Goal: Information Seeking & Learning: Learn about a topic

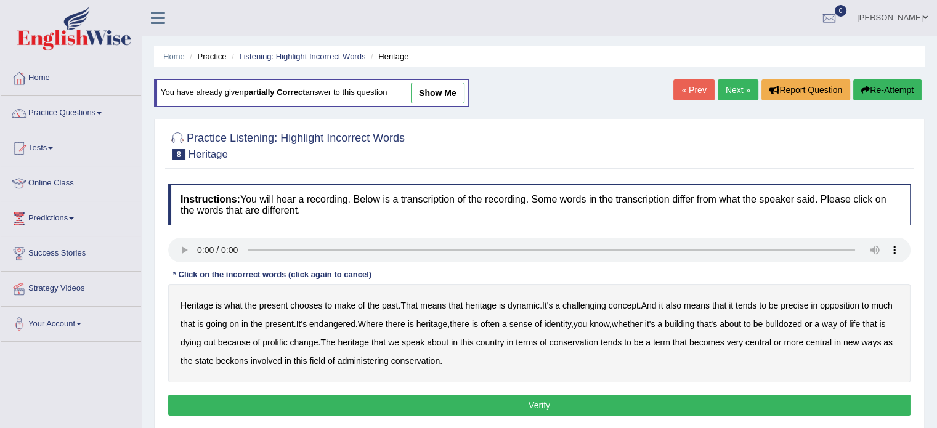
click at [579, 303] on b "challenging" at bounding box center [585, 306] width 44 height 10
click at [571, 320] on b "identity" at bounding box center [557, 324] width 26 height 10
click at [287, 338] on b "prolific" at bounding box center [274, 343] width 25 height 10
click at [248, 356] on b "beckons" at bounding box center [232, 361] width 32 height 10
click at [362, 408] on button "Verify" at bounding box center [539, 405] width 742 height 21
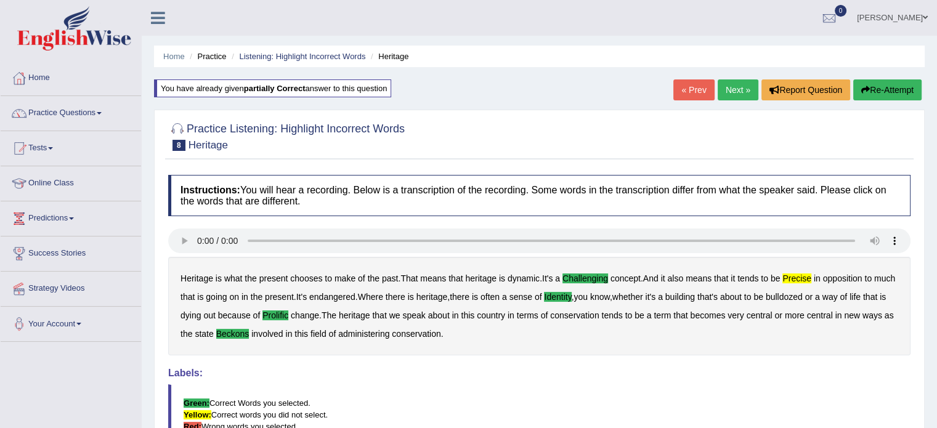
click at [734, 86] on link "Next »" at bounding box center [738, 89] width 41 height 21
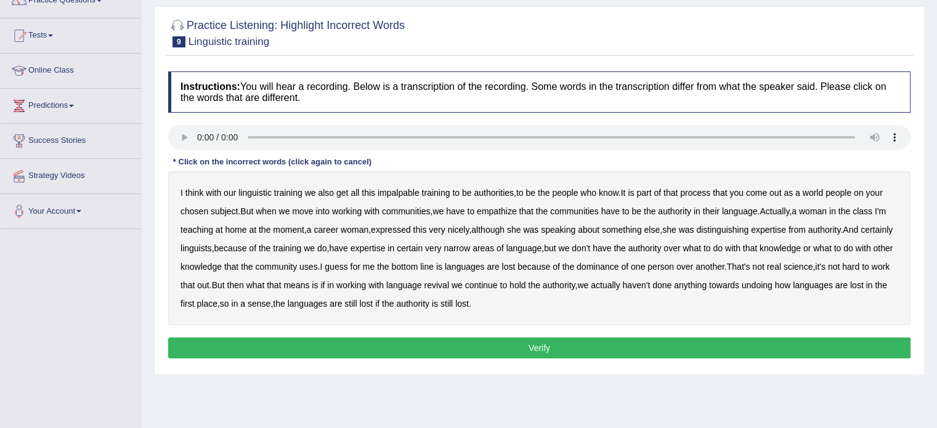
scroll to position [123, 0]
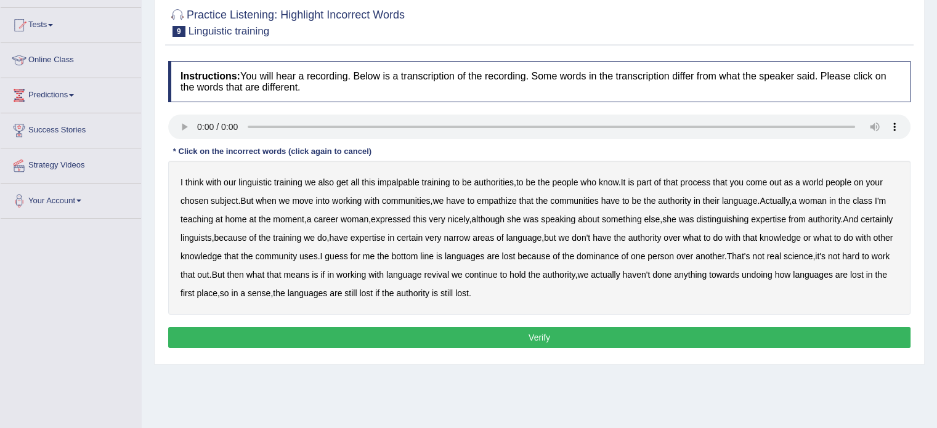
click at [391, 177] on b "impalpable" at bounding box center [399, 182] width 42 height 10
click at [839, 180] on b "people" at bounding box center [839, 182] width 26 height 10
click at [505, 199] on b "empathize" at bounding box center [497, 201] width 40 height 10
click at [232, 217] on b "home" at bounding box center [236, 219] width 22 height 10
click at [575, 217] on b "speaking" at bounding box center [558, 219] width 35 height 10
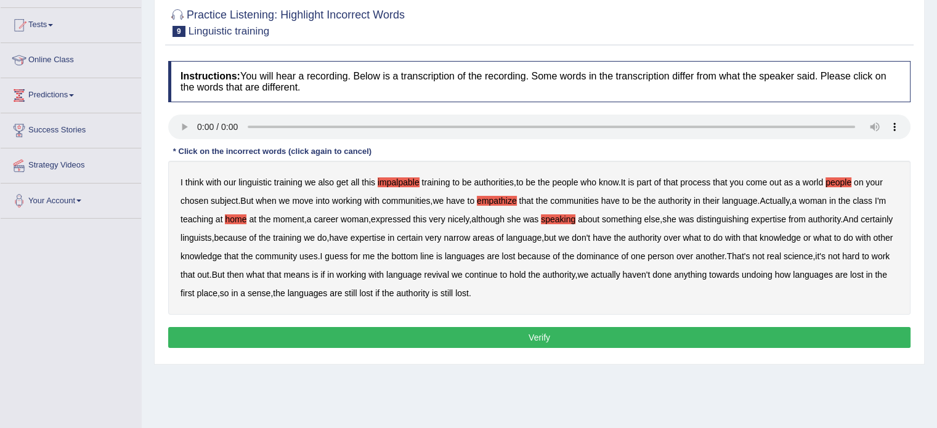
click at [318, 255] on b "uses" at bounding box center [308, 256] width 18 height 10
click at [781, 253] on b "real" at bounding box center [774, 256] width 14 height 10
click at [481, 331] on button "Verify" at bounding box center [539, 337] width 742 height 21
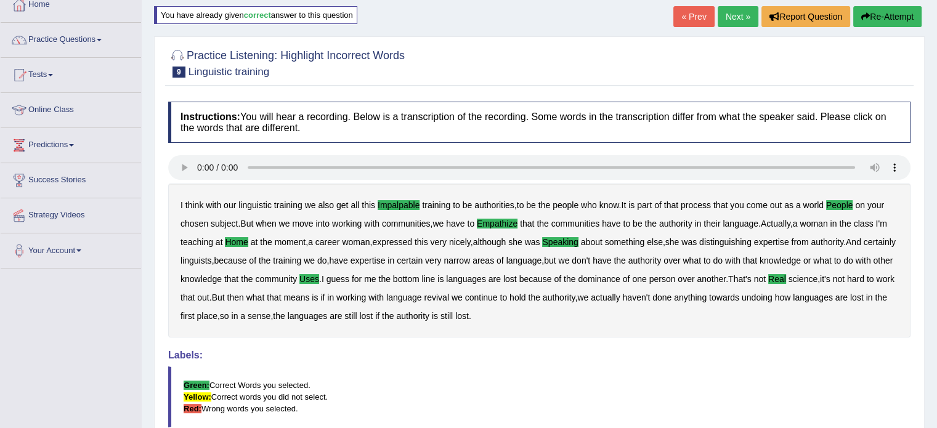
scroll to position [0, 0]
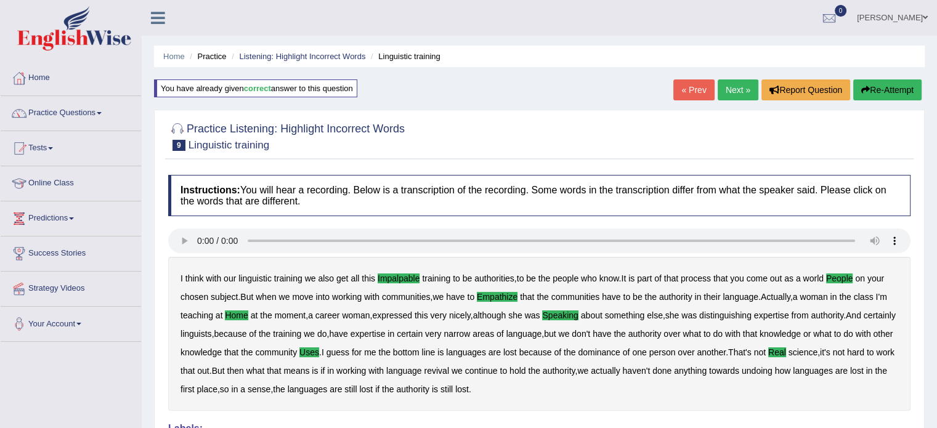
click at [730, 91] on link "Next »" at bounding box center [738, 89] width 41 height 21
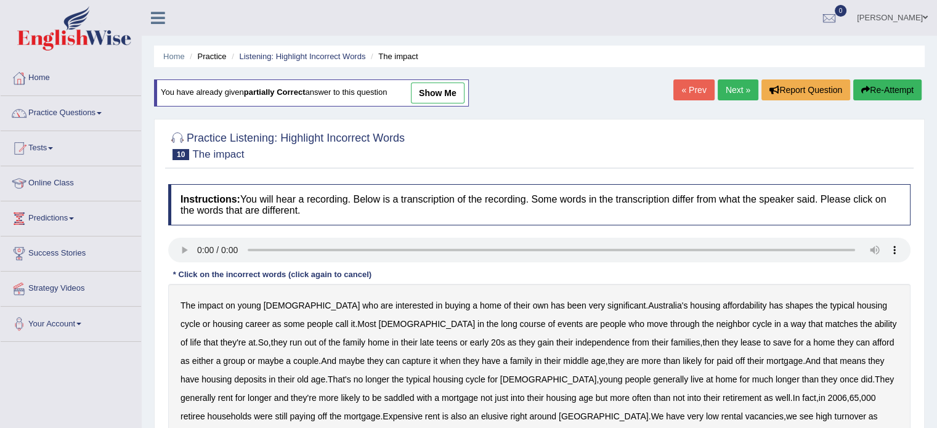
click at [501, 325] on b "long" at bounding box center [509, 324] width 16 height 10
click at [717, 319] on b "neighbor" at bounding box center [734, 324] width 34 height 10
click at [290, 339] on b "run" at bounding box center [296, 343] width 12 height 10
click at [741, 341] on b "lease" at bounding box center [751, 343] width 20 height 10
click at [402, 356] on b "capture" at bounding box center [416, 361] width 29 height 10
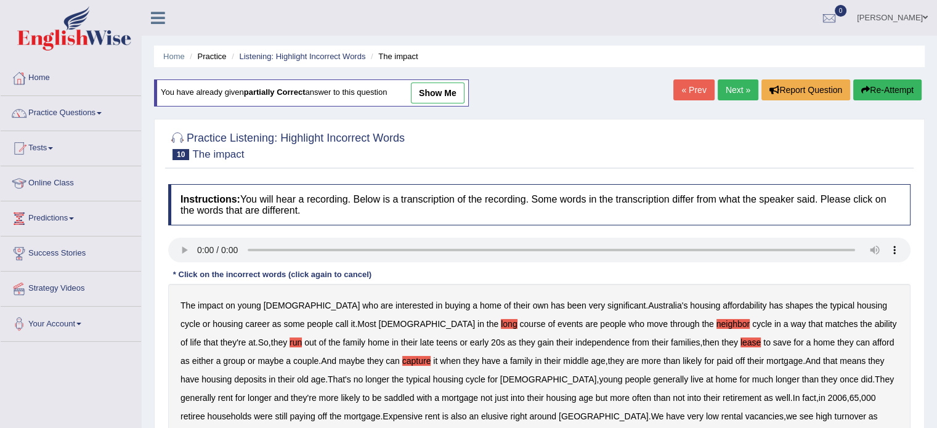
click at [234, 375] on b "deposits" at bounding box center [250, 380] width 32 height 10
click at [546, 395] on b "housing" at bounding box center [561, 398] width 30 height 10
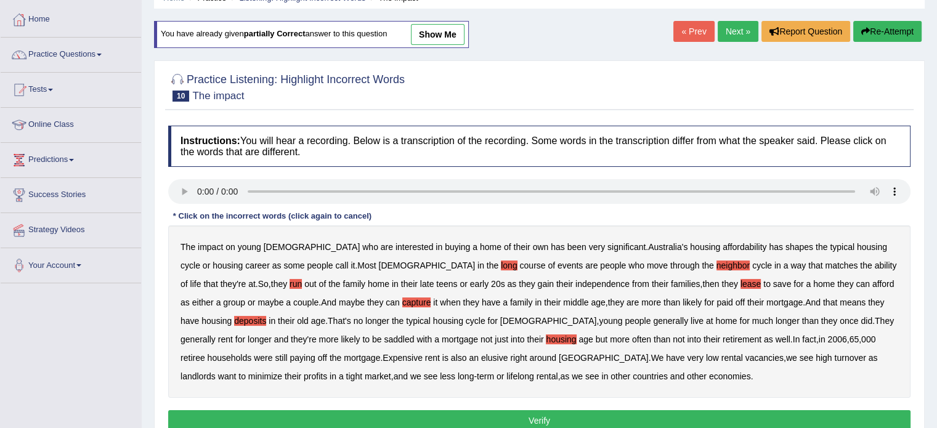
scroll to position [62, 0]
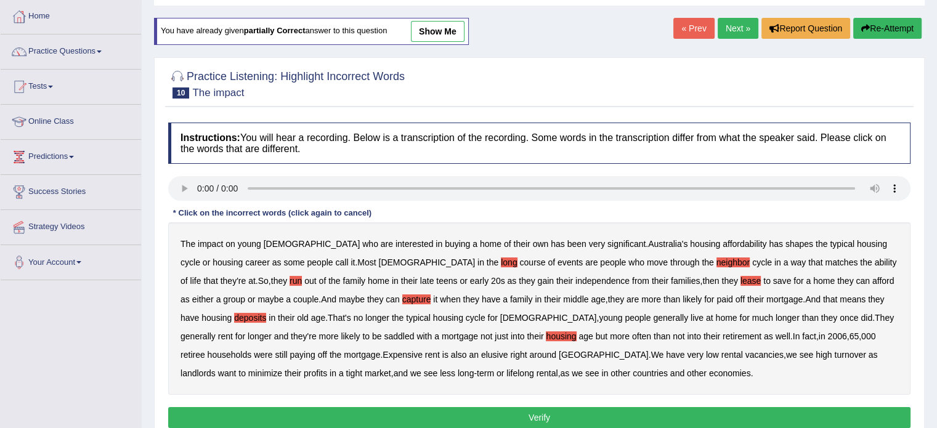
click at [383, 351] on b "Expensive" at bounding box center [403, 355] width 40 height 10
click at [282, 368] on b "minimize" at bounding box center [265, 373] width 34 height 10
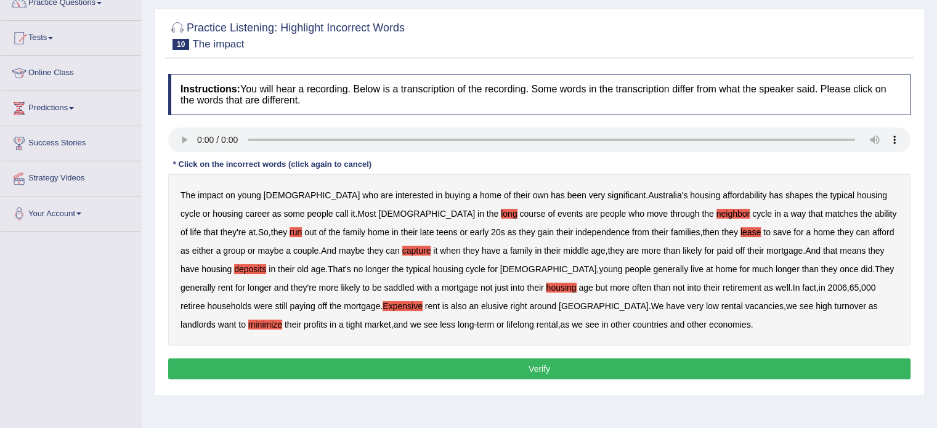
scroll to position [123, 0]
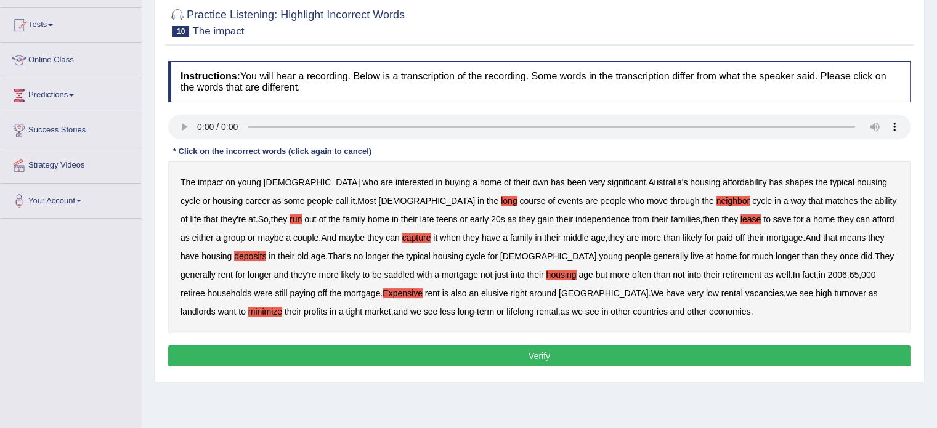
click at [662, 351] on button "Verify" at bounding box center [539, 356] width 742 height 21
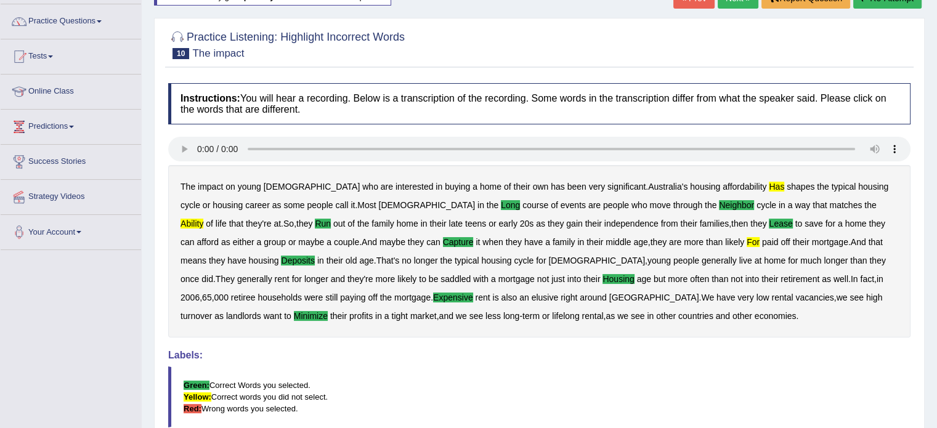
scroll to position [0, 0]
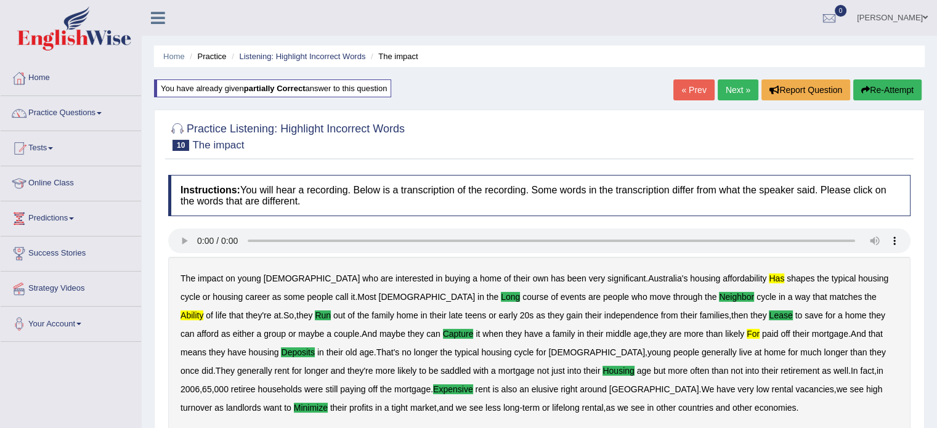
click at [719, 93] on link "Next »" at bounding box center [738, 89] width 41 height 21
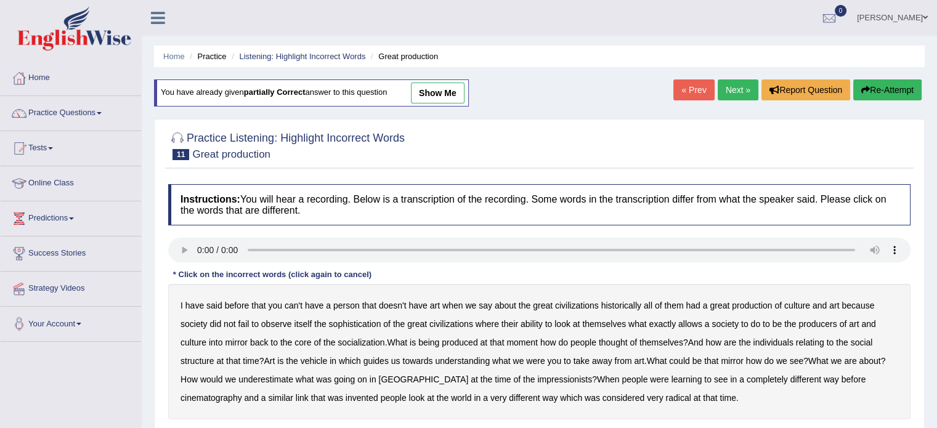
click at [354, 301] on b "person" at bounding box center [346, 306] width 26 height 10
click at [261, 375] on b "underestimate" at bounding box center [265, 380] width 55 height 10
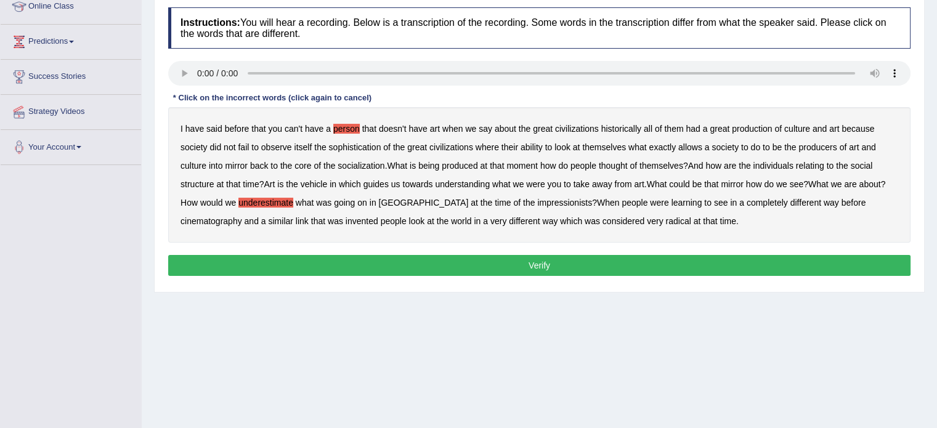
scroll to position [185, 0]
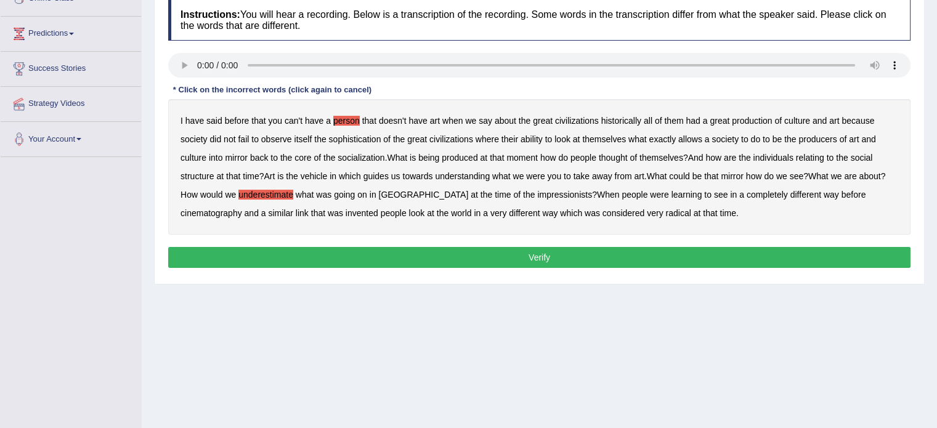
click at [441, 250] on button "Verify" at bounding box center [539, 257] width 742 height 21
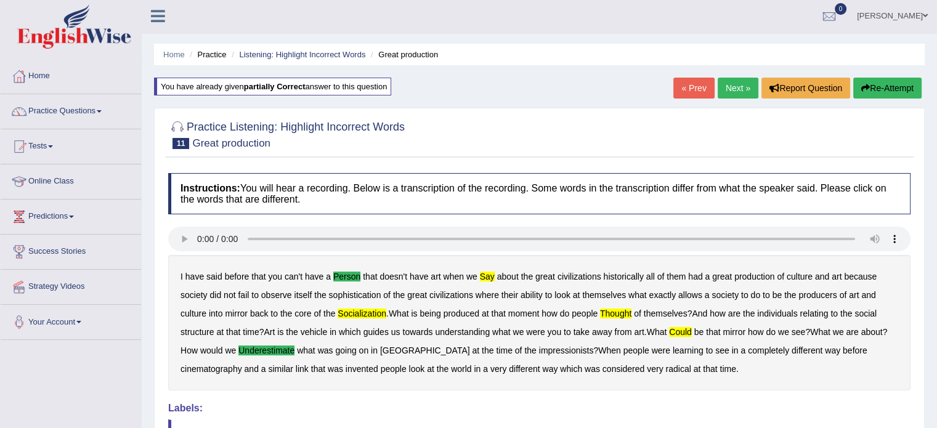
scroll to position [0, 0]
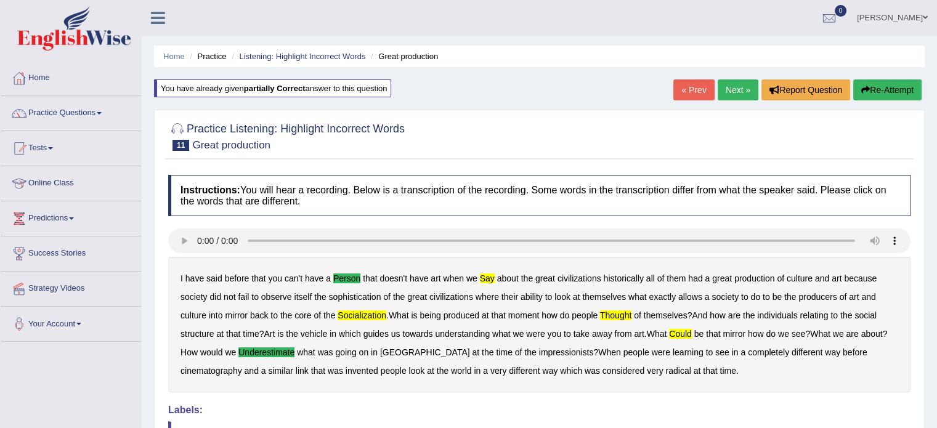
click at [900, 95] on button "Re-Attempt" at bounding box center [887, 89] width 68 height 21
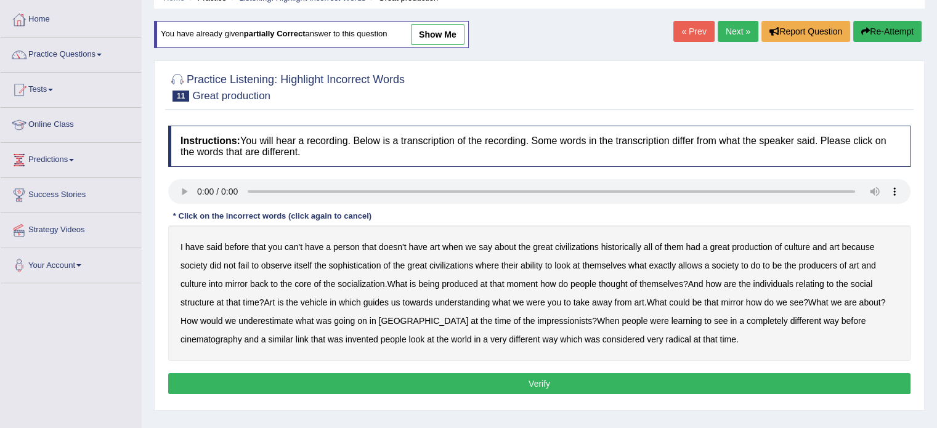
scroll to position [62, 0]
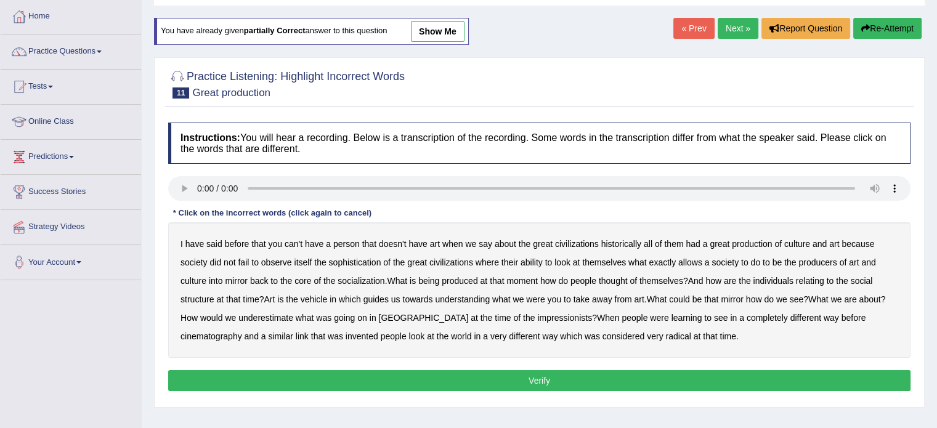
click at [343, 239] on b "person" at bounding box center [346, 244] width 26 height 10
click at [484, 243] on b "say" at bounding box center [486, 244] width 14 height 10
click at [402, 372] on button "Verify" at bounding box center [539, 380] width 742 height 21
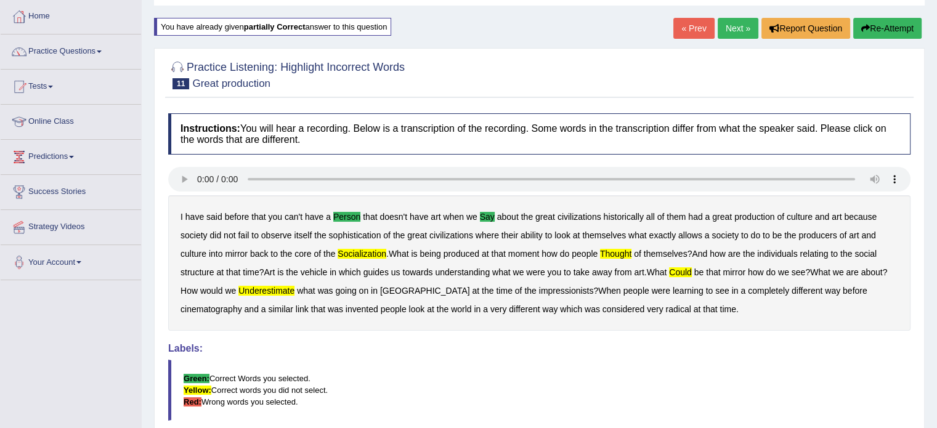
click at [900, 24] on button "Re-Attempt" at bounding box center [887, 28] width 68 height 21
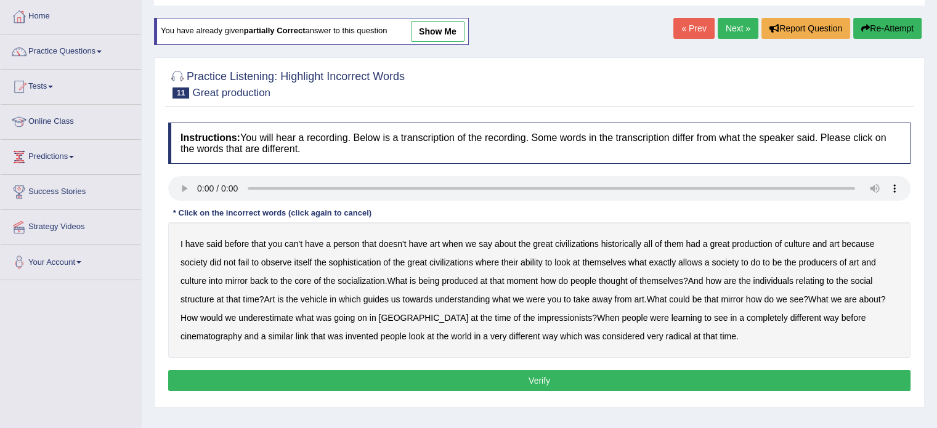
click at [358, 240] on b "person" at bounding box center [346, 244] width 26 height 10
click at [416, 373] on button "Verify" at bounding box center [539, 380] width 742 height 21
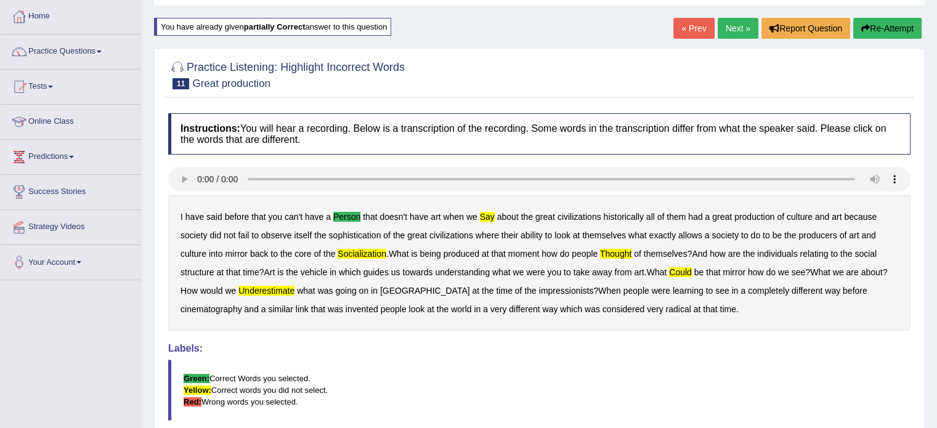
click at [354, 252] on b "socialization" at bounding box center [362, 254] width 49 height 10
click at [347, 251] on b "socialization" at bounding box center [362, 254] width 49 height 10
click at [726, 30] on link "Next »" at bounding box center [738, 28] width 41 height 21
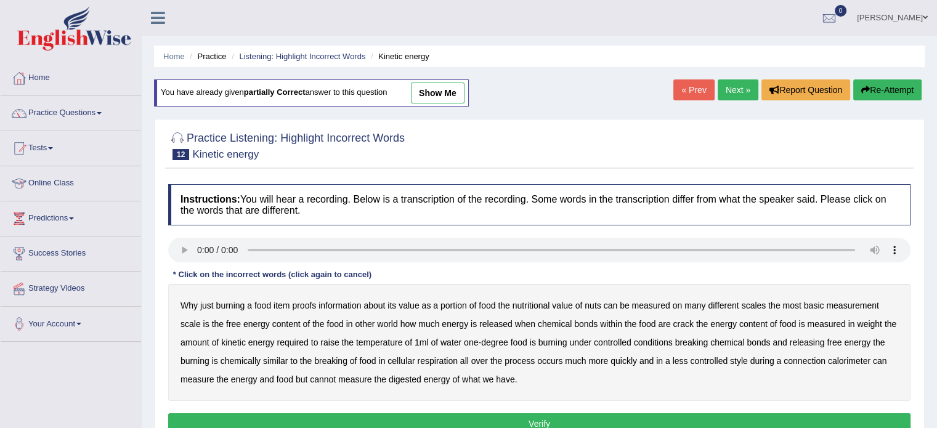
click at [585, 298] on div "Why just burning a food item proofs information about its value as a portion of…" at bounding box center [539, 342] width 742 height 117
click at [583, 303] on div "Why just burning a food item proofs information about its value as a portion of…" at bounding box center [539, 342] width 742 height 117
click at [590, 303] on b "nuts" at bounding box center [593, 306] width 16 height 10
click at [688, 320] on b "crack" at bounding box center [683, 324] width 20 height 10
click at [867, 319] on b "weight" at bounding box center [869, 324] width 25 height 10
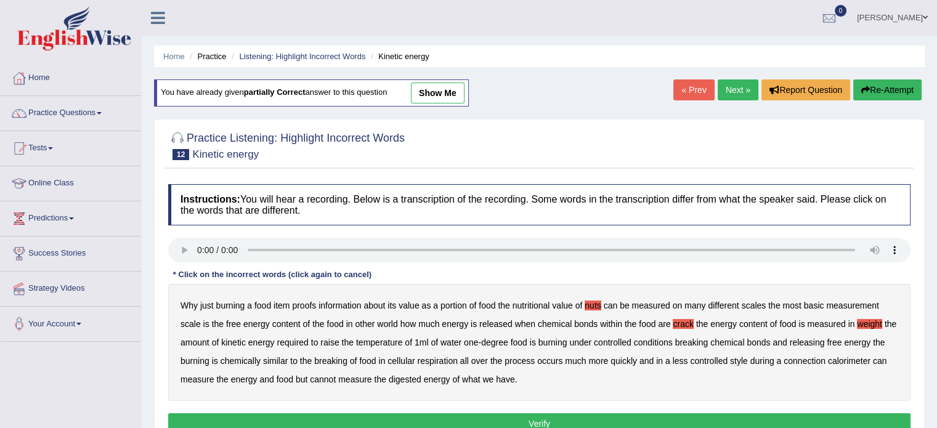
click at [559, 341] on b "burning" at bounding box center [552, 343] width 29 height 10
click at [370, 421] on button "Verify" at bounding box center [539, 423] width 742 height 21
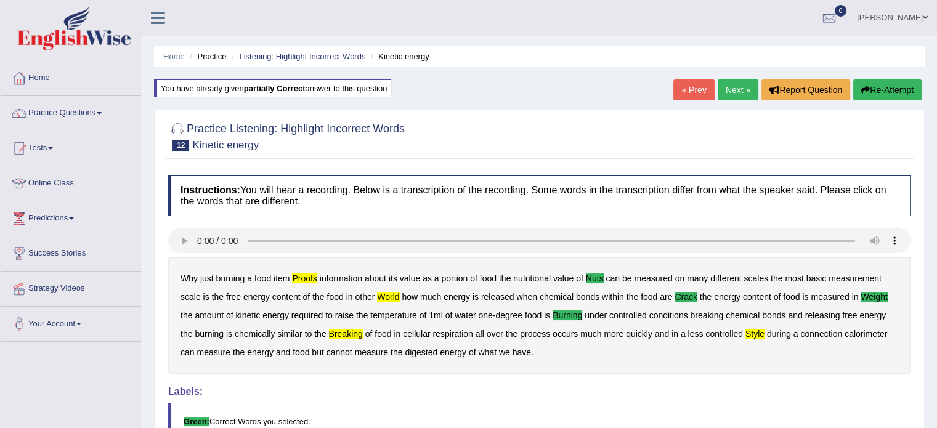
click at [870, 93] on button "Re-Attempt" at bounding box center [887, 89] width 68 height 21
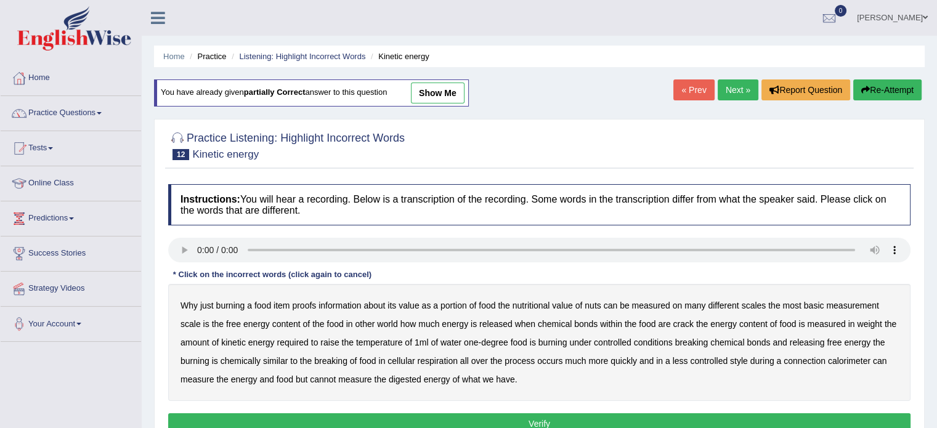
click at [311, 305] on b "proofs" at bounding box center [304, 306] width 24 height 10
click at [599, 301] on b "nuts" at bounding box center [593, 306] width 16 height 10
click at [678, 320] on b "crack" at bounding box center [683, 324] width 20 height 10
click at [871, 320] on b "weight" at bounding box center [869, 324] width 25 height 10
click at [747, 357] on b "style" at bounding box center [739, 361] width 18 height 10
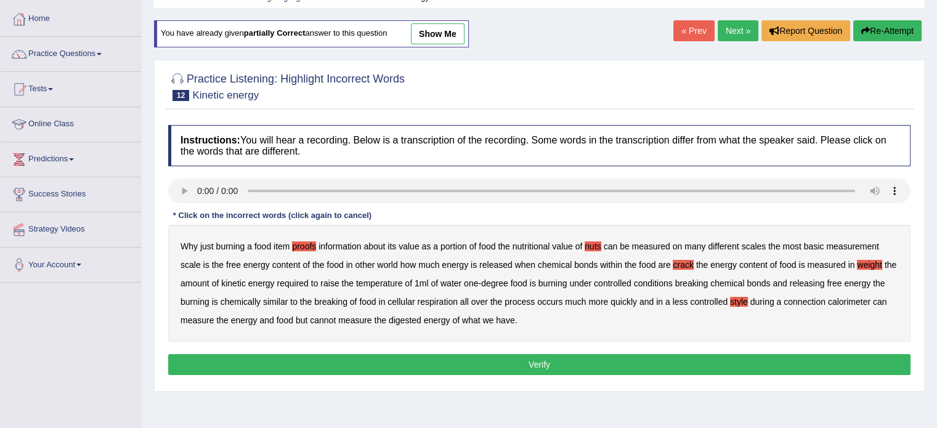
scroll to position [62, 0]
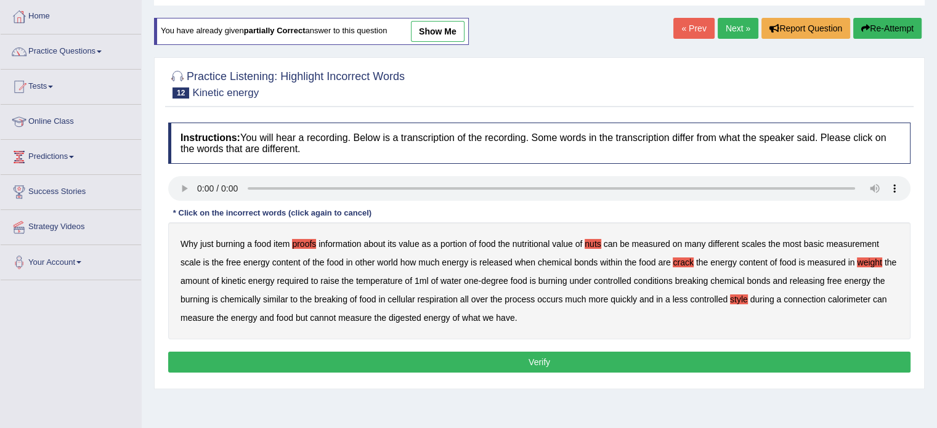
click at [590, 356] on button "Verify" at bounding box center [539, 362] width 742 height 21
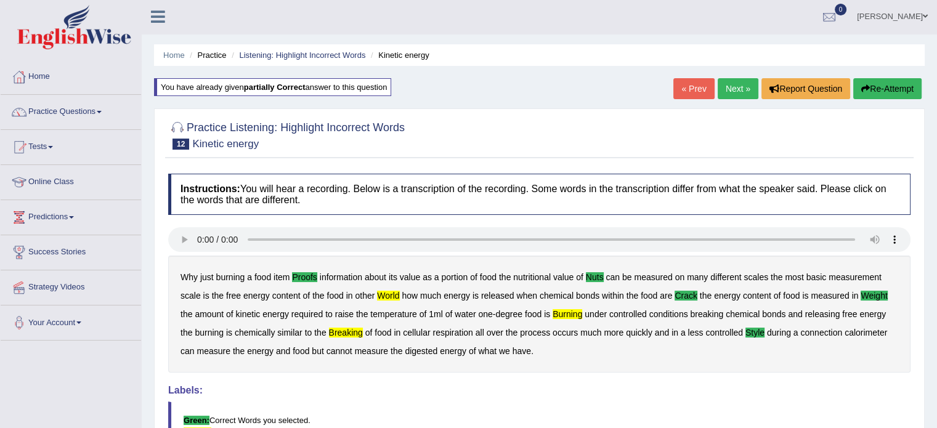
scroll to position [0, 0]
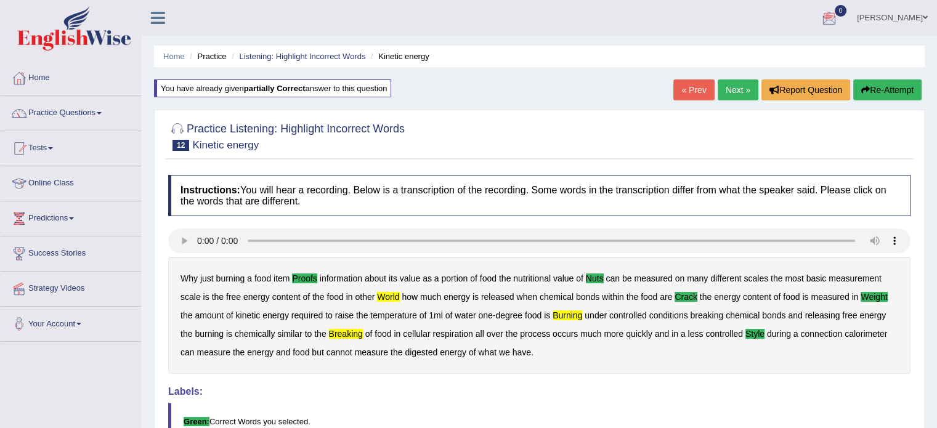
click at [901, 85] on button "Re-Attempt" at bounding box center [887, 89] width 68 height 21
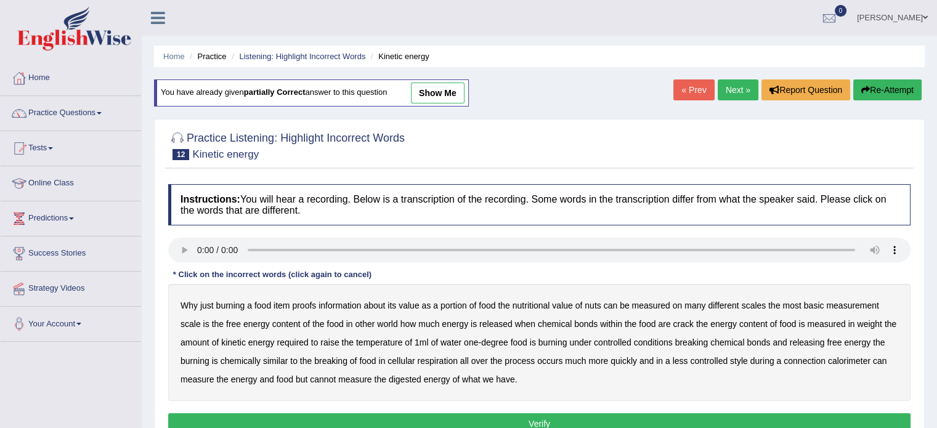
click at [350, 304] on b "information" at bounding box center [340, 306] width 43 height 10
click at [299, 305] on b "proofs" at bounding box center [304, 306] width 24 height 10
click at [303, 303] on b "proofs" at bounding box center [304, 306] width 24 height 10
click at [343, 303] on b "information" at bounding box center [340, 306] width 43 height 10
click at [591, 298] on div "Why just burning a food item proofs information about its value as a portion of…" at bounding box center [539, 342] width 742 height 117
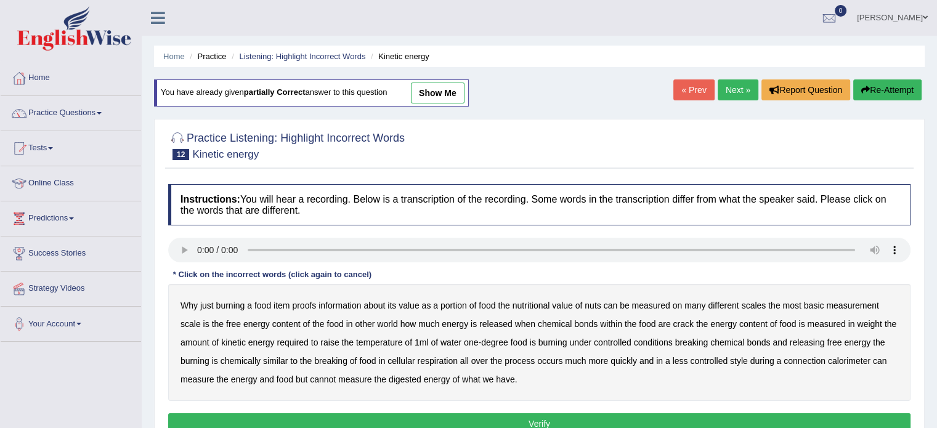
click at [591, 308] on b "nuts" at bounding box center [593, 306] width 16 height 10
click at [689, 320] on b "crack" at bounding box center [683, 324] width 20 height 10
click at [864, 323] on b "weight" at bounding box center [869, 324] width 25 height 10
click at [340, 359] on b "breaking" at bounding box center [330, 361] width 33 height 10
click at [743, 359] on b "style" at bounding box center [739, 361] width 18 height 10
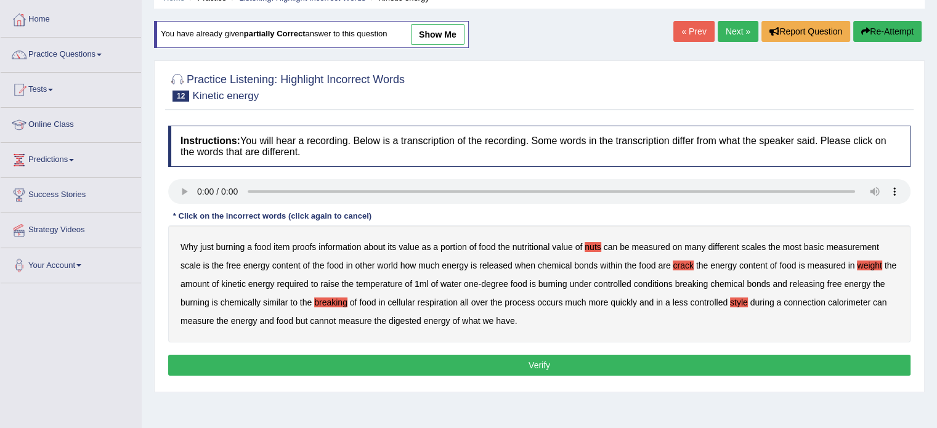
scroll to position [62, 0]
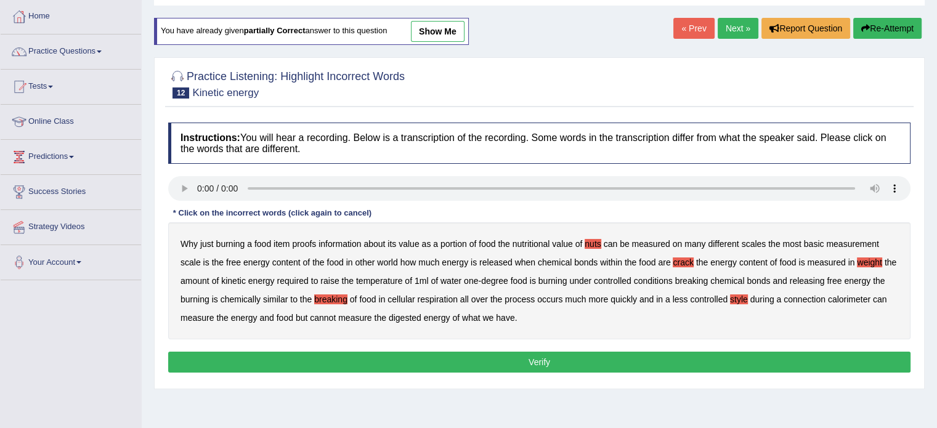
click at [529, 362] on button "Verify" at bounding box center [539, 362] width 742 height 21
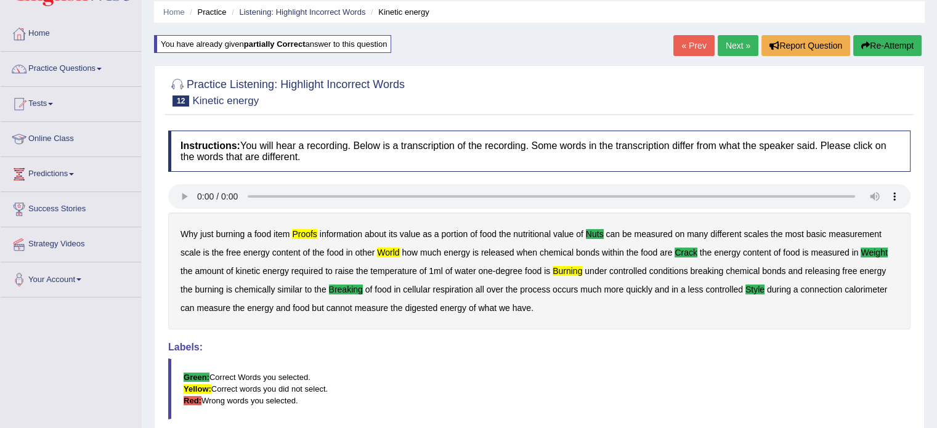
scroll to position [0, 0]
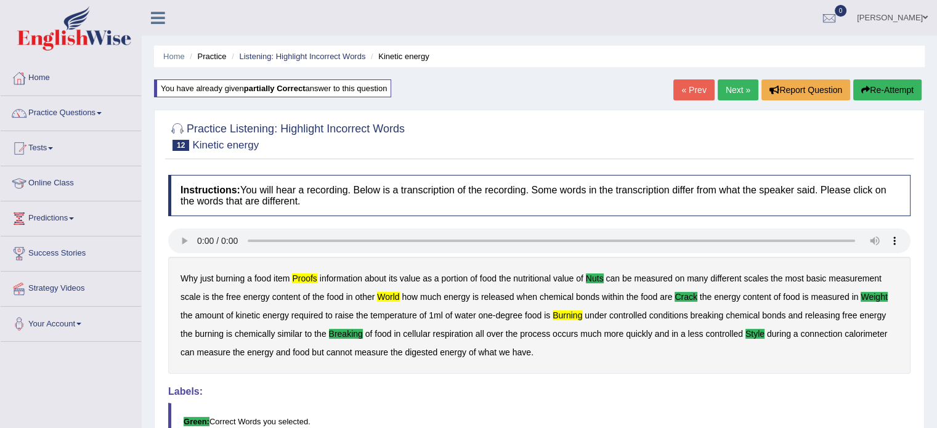
click at [731, 84] on link "Next »" at bounding box center [738, 89] width 41 height 21
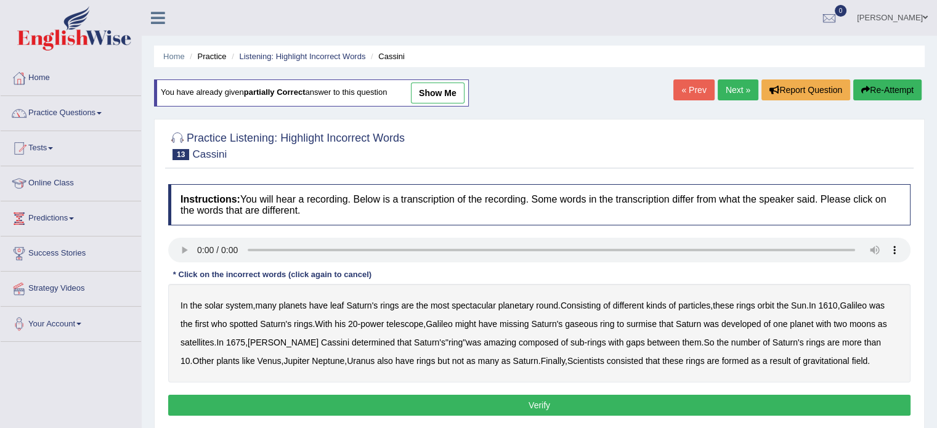
click at [341, 303] on b "leaf" at bounding box center [337, 306] width 14 height 10
click at [547, 302] on b "round" at bounding box center [547, 306] width 22 height 10
click at [514, 321] on b "missing" at bounding box center [514, 324] width 29 height 10
click at [484, 338] on b "amazing" at bounding box center [500, 343] width 33 height 10
click at [607, 357] on b "consisted" at bounding box center [625, 361] width 36 height 10
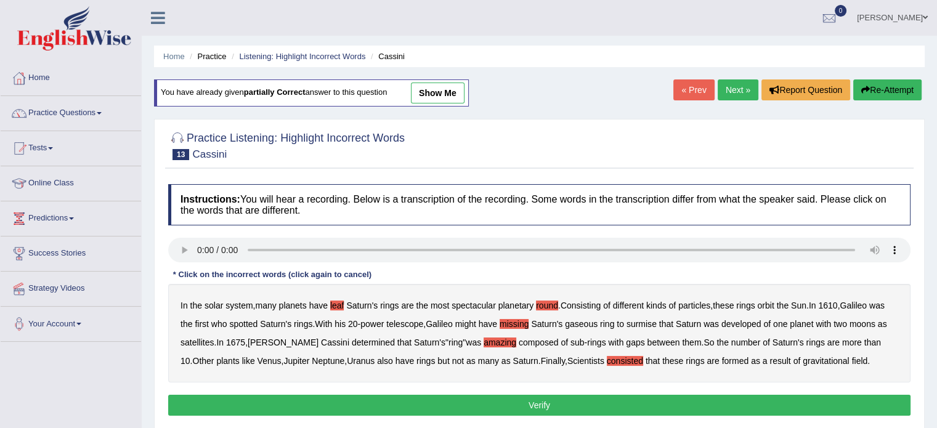
click at [618, 404] on button "Verify" at bounding box center [539, 405] width 742 height 21
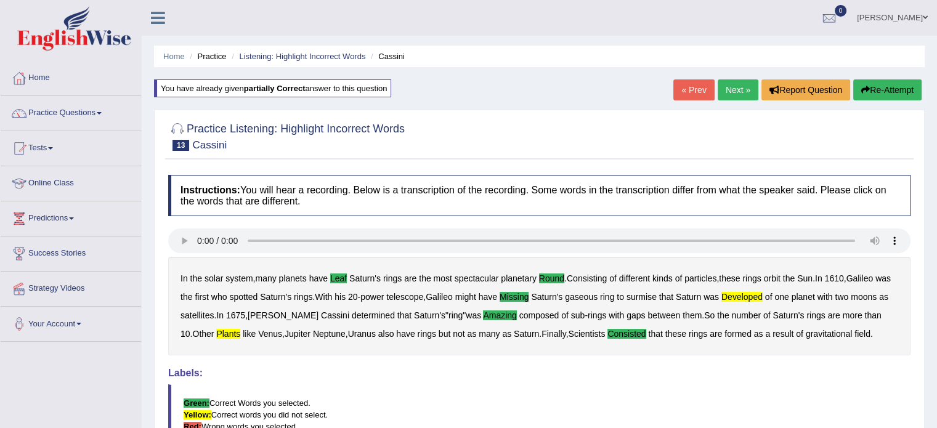
click at [727, 87] on link "Next »" at bounding box center [738, 89] width 41 height 21
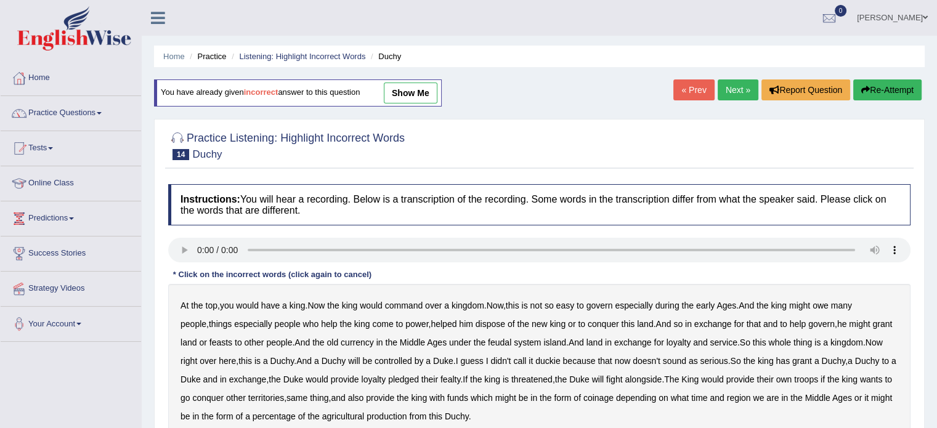
click at [419, 304] on b "command" at bounding box center [404, 306] width 38 height 10
click at [725, 306] on div "At the top , you would have a king . Now the king would command over a kingdom …" at bounding box center [539, 361] width 742 height 154
click at [715, 306] on b "early" at bounding box center [705, 306] width 18 height 10
click at [532, 319] on b "new" at bounding box center [540, 324] width 16 height 10
click at [321, 343] on div "At the top , you would have a king . Now the king would command over a kingdom …" at bounding box center [539, 361] width 742 height 154
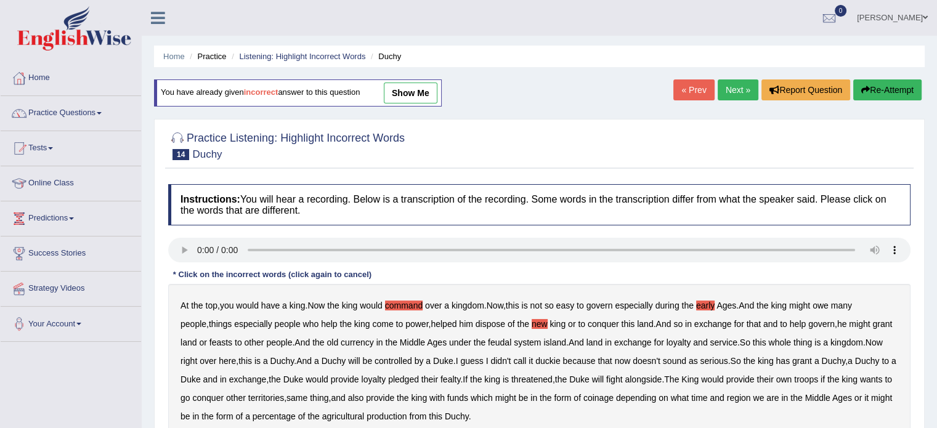
click at [327, 342] on b "old" at bounding box center [333, 343] width 12 height 10
click at [615, 356] on b "now" at bounding box center [623, 361] width 16 height 10
click at [529, 377] on b "threatened" at bounding box center [531, 380] width 41 height 10
click at [468, 395] on b "funds" at bounding box center [457, 398] width 21 height 10
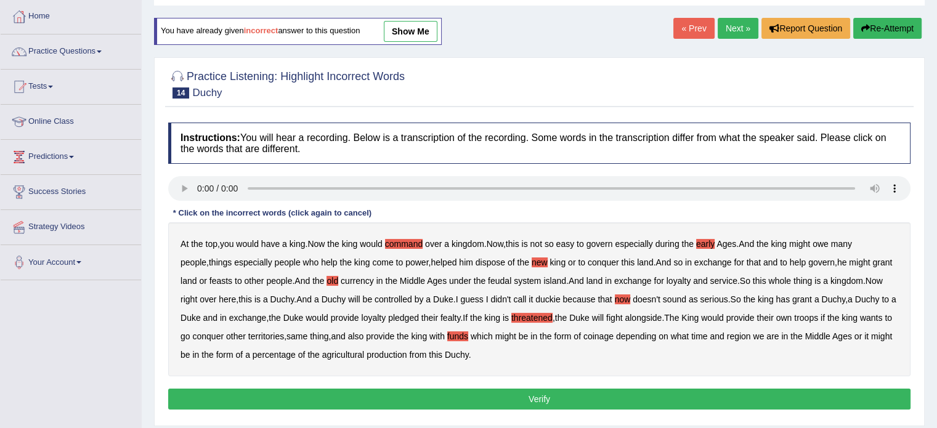
click at [501, 399] on button "Verify" at bounding box center [539, 399] width 742 height 21
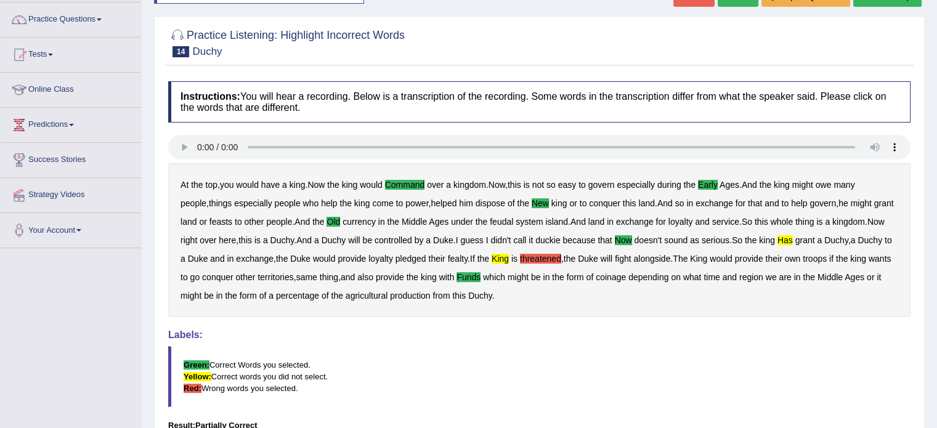
scroll to position [123, 0]
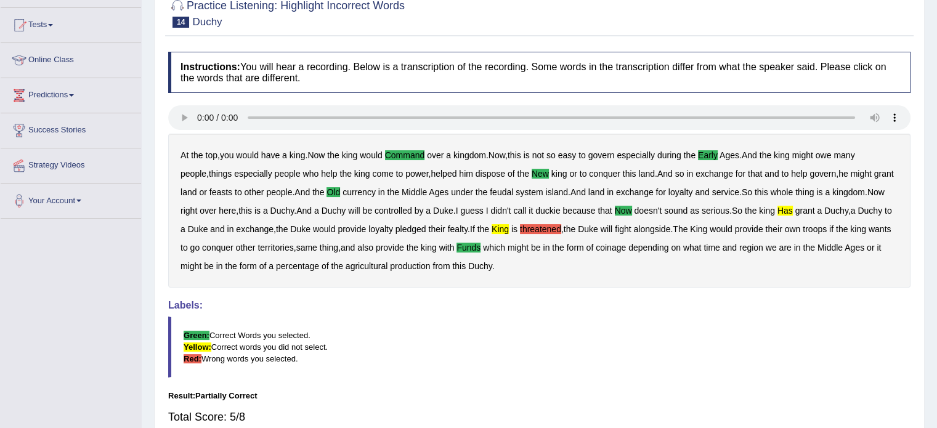
click at [524, 226] on b "threatened" at bounding box center [540, 229] width 41 height 10
click at [495, 322] on blockquote "Green: Correct Words you selected. Yellow: Correct words you did not select. Re…" at bounding box center [539, 347] width 742 height 61
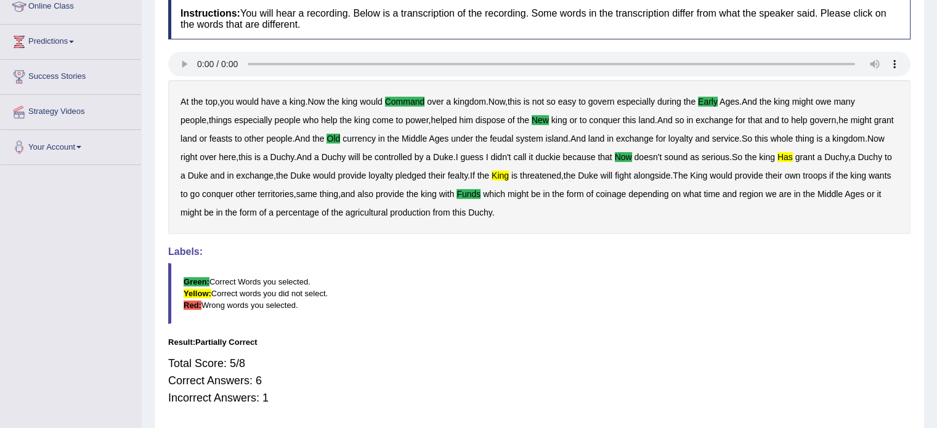
scroll to position [185, 0]
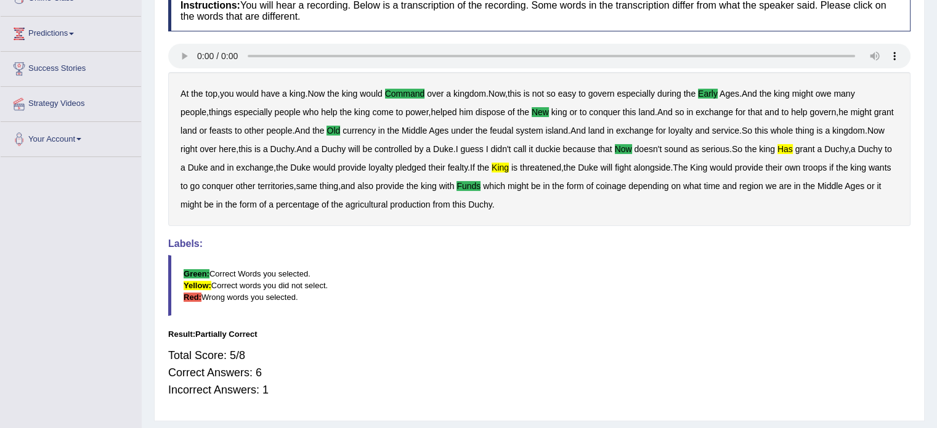
click at [532, 248] on h4 "Labels:" at bounding box center [539, 243] width 742 height 11
click at [535, 163] on b "threatened" at bounding box center [540, 168] width 41 height 10
click at [492, 166] on b "king" at bounding box center [500, 168] width 17 height 10
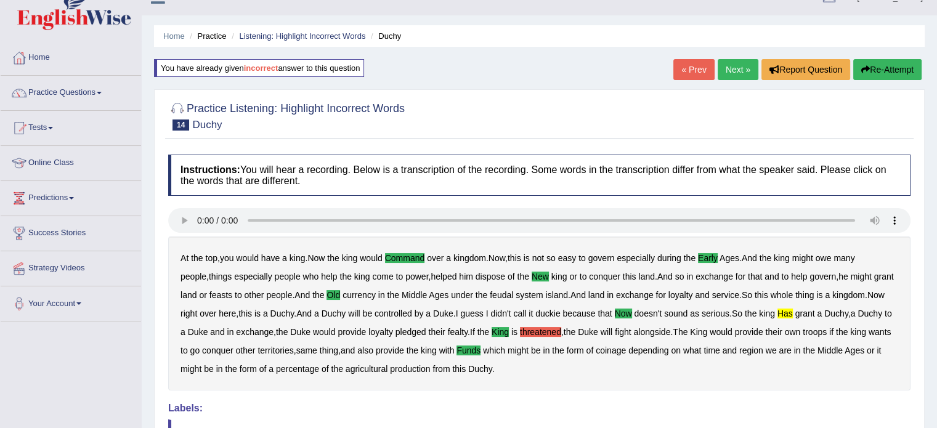
scroll to position [0, 0]
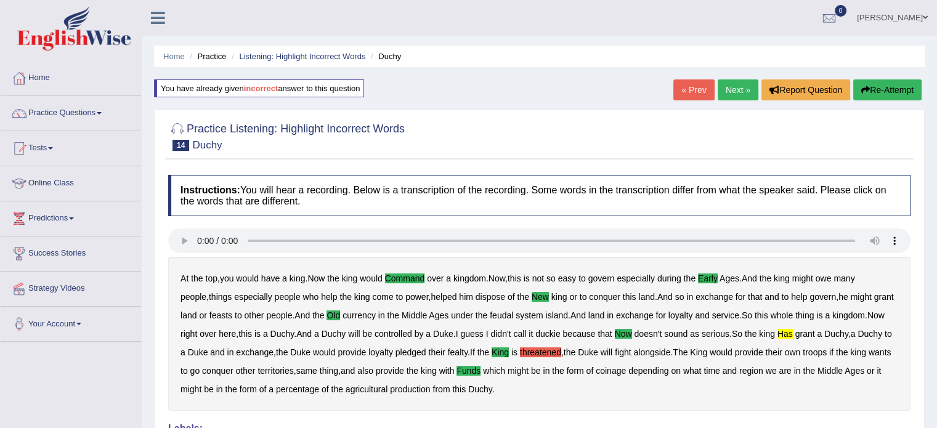
click at [739, 94] on link "Next »" at bounding box center [738, 89] width 41 height 21
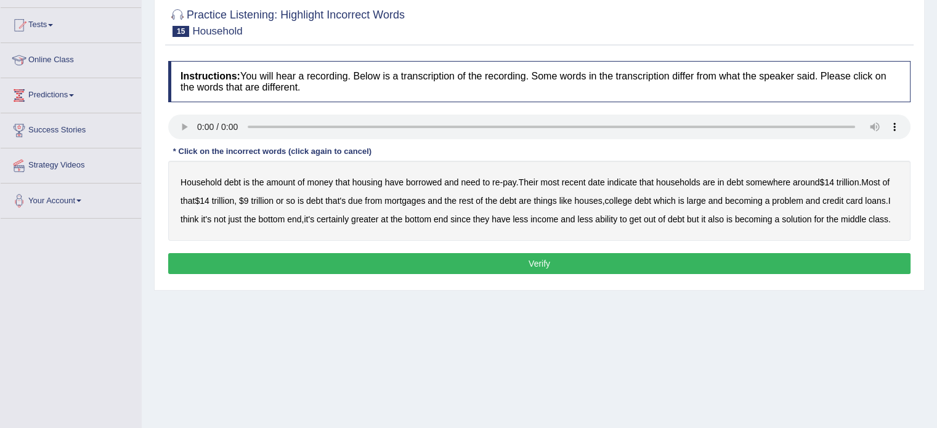
click at [357, 181] on b "housing" at bounding box center [367, 182] width 30 height 10
click at [593, 199] on b "houses" at bounding box center [588, 201] width 28 height 10
click at [698, 198] on b "large" at bounding box center [696, 201] width 19 height 10
click at [877, 201] on b "loans" at bounding box center [875, 201] width 20 height 10
click at [796, 214] on b "solution" at bounding box center [797, 219] width 30 height 10
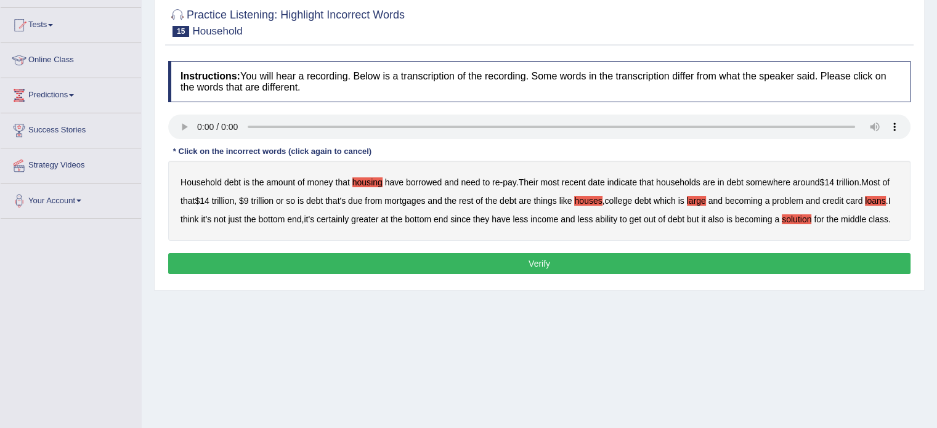
click at [795, 253] on button "Verify" at bounding box center [539, 263] width 742 height 21
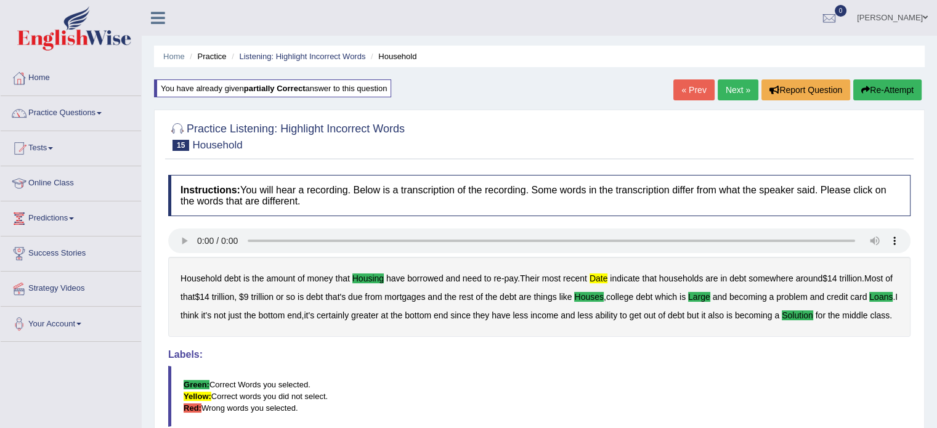
click at [729, 92] on link "Next »" at bounding box center [738, 89] width 41 height 21
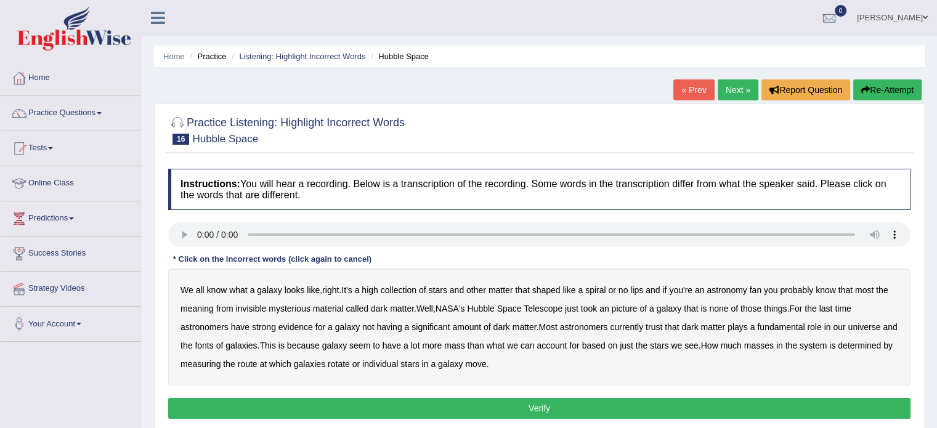
click at [377, 288] on b "high" at bounding box center [370, 290] width 16 height 10
click at [185, 306] on b "meaning" at bounding box center [197, 309] width 33 height 10
click at [627, 304] on b "picture" at bounding box center [624, 309] width 26 height 10
click at [833, 304] on b "last" at bounding box center [826, 309] width 14 height 10
click at [654, 328] on b "trust" at bounding box center [654, 327] width 17 height 10
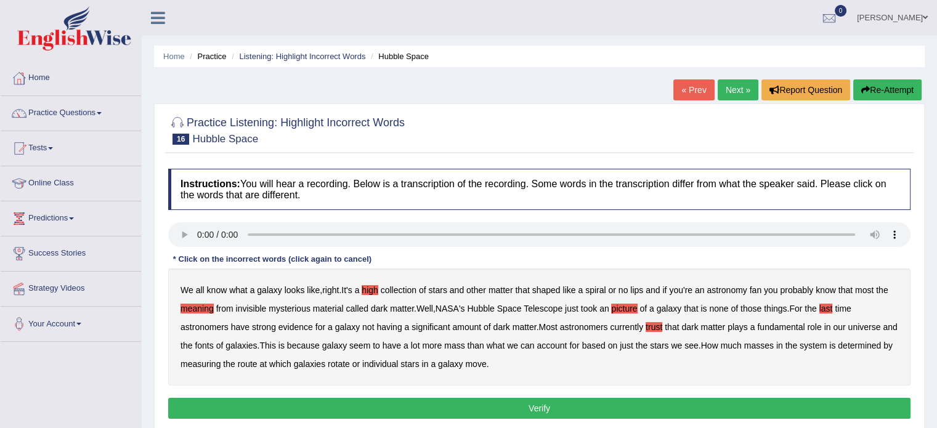
click at [213, 343] on b "fonts" at bounding box center [204, 346] width 18 height 10
click at [258, 362] on b "route" at bounding box center [248, 364] width 20 height 10
click at [537, 407] on button "Verify" at bounding box center [539, 408] width 742 height 21
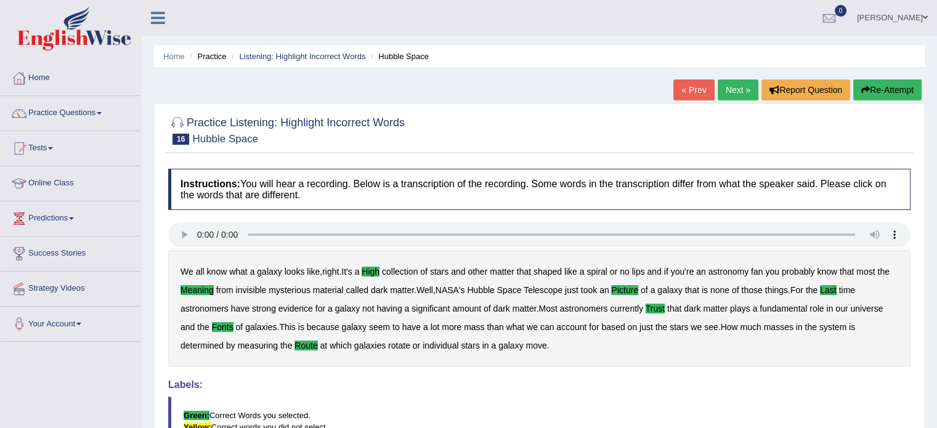
click at [736, 94] on link "Next »" at bounding box center [738, 89] width 41 height 21
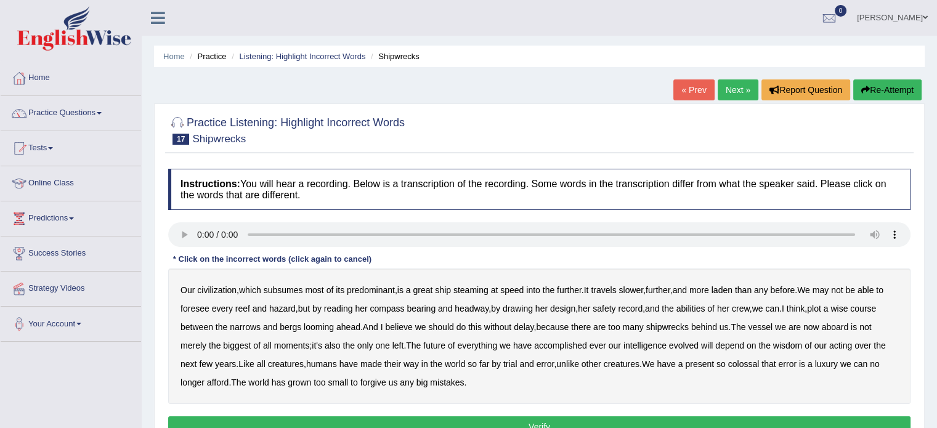
click at [357, 290] on b "predominant" at bounding box center [371, 290] width 48 height 10
click at [354, 288] on b "predominant" at bounding box center [371, 290] width 48 height 10
click at [633, 290] on b "slower" at bounding box center [631, 290] width 25 height 10
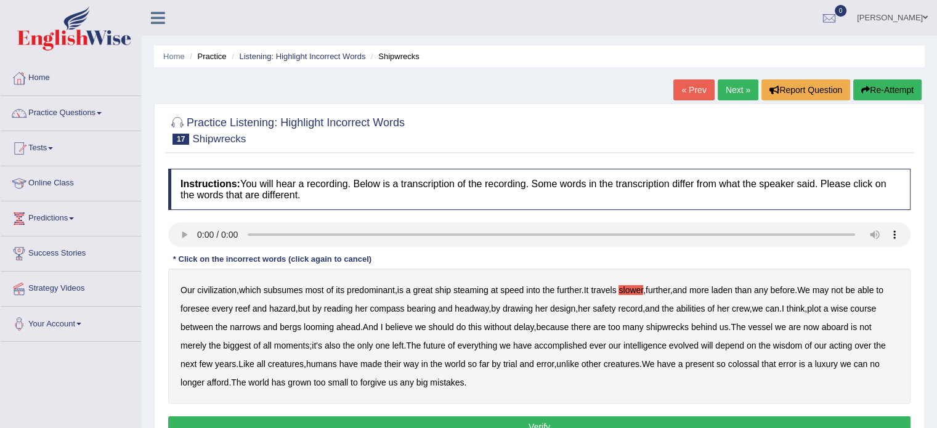
click at [531, 309] on b "drawing" at bounding box center [518, 309] width 30 height 10
click at [453, 327] on b "should" at bounding box center [440, 327] width 25 height 10
click at [304, 341] on b "moments" at bounding box center [292, 346] width 36 height 10
click at [852, 344] on b "acting" at bounding box center [840, 346] width 23 height 10
click at [419, 362] on b "way" at bounding box center [411, 364] width 15 height 10
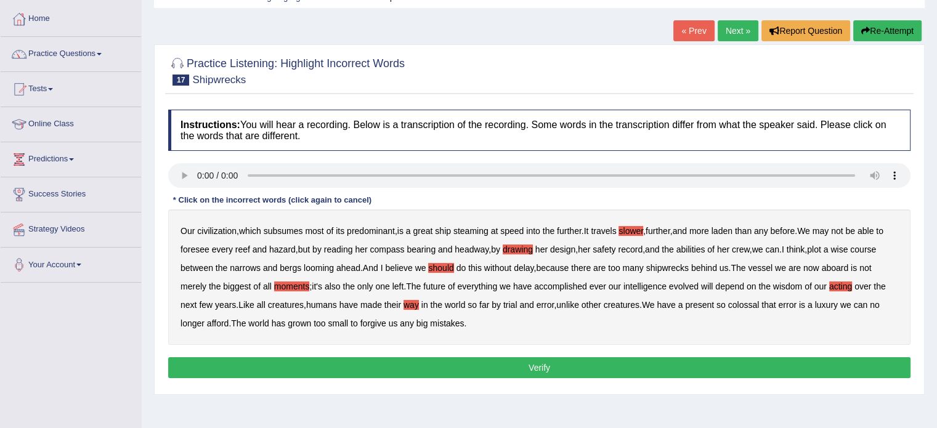
scroll to position [62, 0]
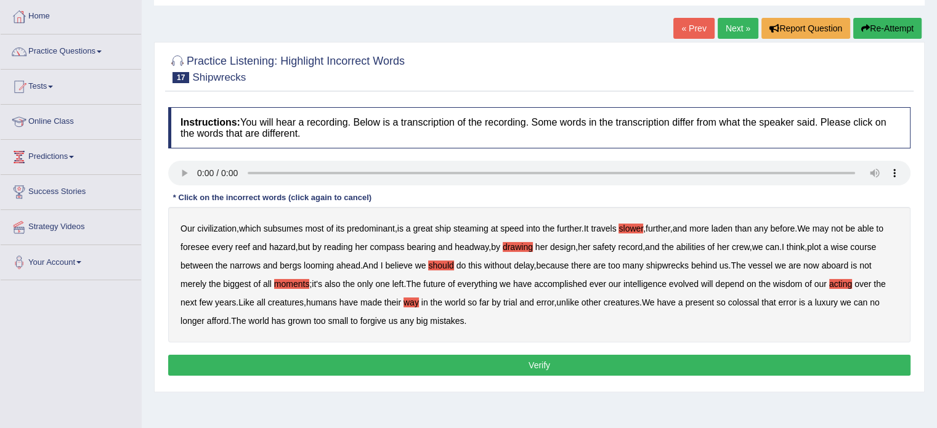
click at [576, 369] on button "Verify" at bounding box center [539, 365] width 742 height 21
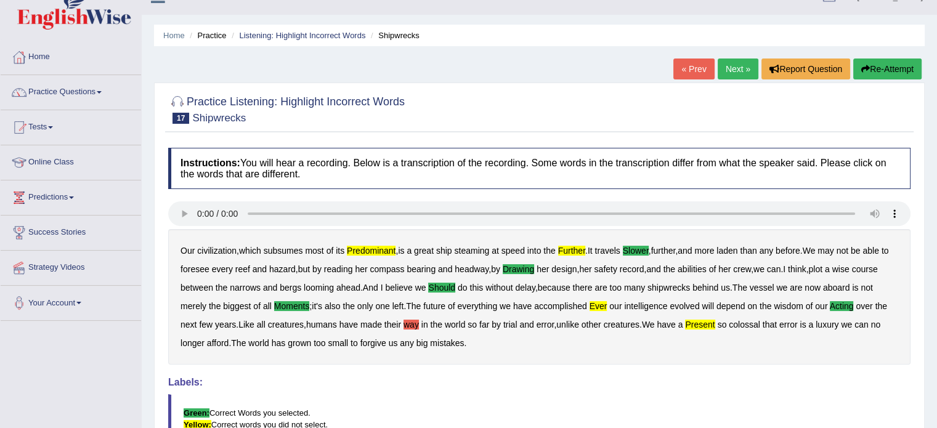
scroll to position [0, 0]
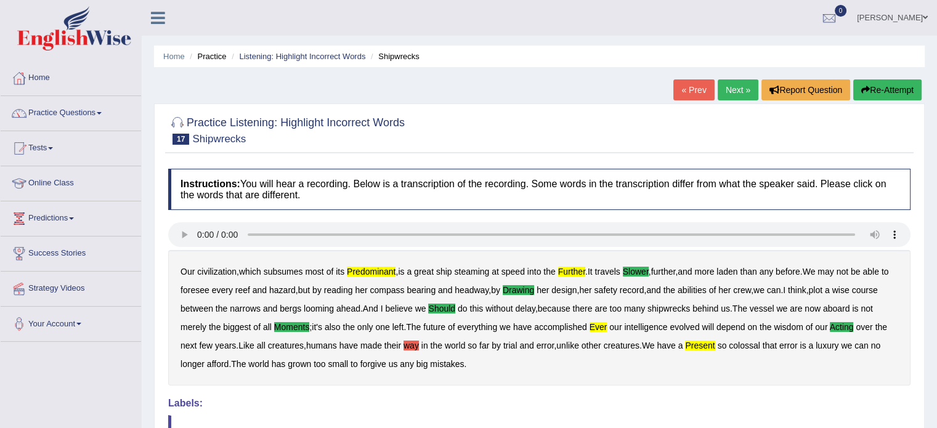
click at [842, 77] on div "Home Practice Listening: Highlight Incorrect Words Shipwrecks « Prev Next » Rep…" at bounding box center [539, 308] width 795 height 616
click at [872, 80] on button "Re-Attempt" at bounding box center [887, 89] width 68 height 21
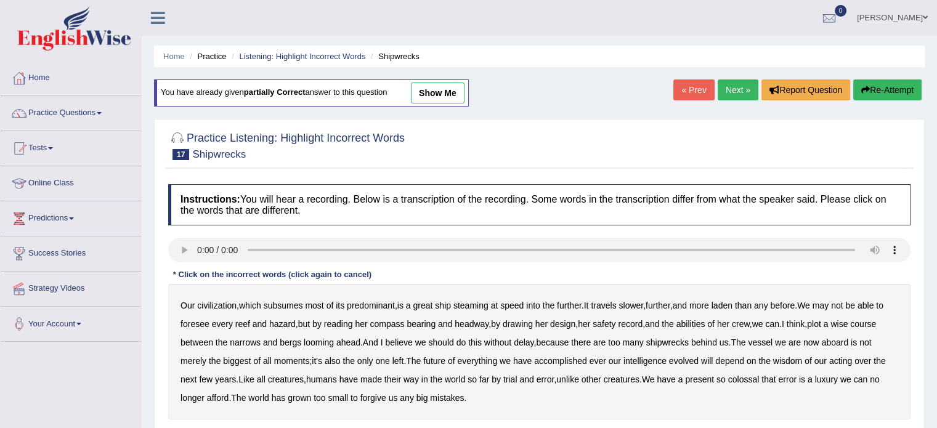
click at [633, 301] on b "slower" at bounding box center [631, 306] width 25 height 10
click at [528, 319] on b "drawing" at bounding box center [518, 324] width 30 height 10
click at [453, 339] on b "should" at bounding box center [440, 343] width 25 height 10
click at [302, 356] on b "moments" at bounding box center [292, 361] width 36 height 10
click at [852, 356] on b "acting" at bounding box center [840, 361] width 23 height 10
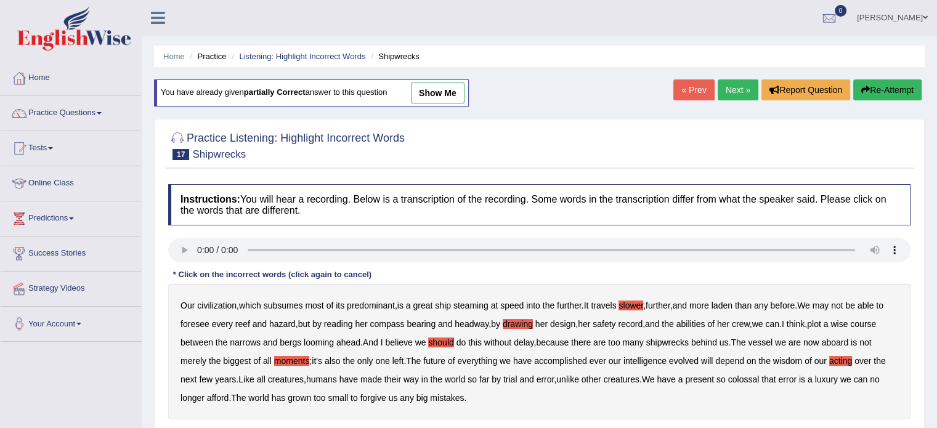
click at [555, 376] on b "error" at bounding box center [546, 380] width 18 height 10
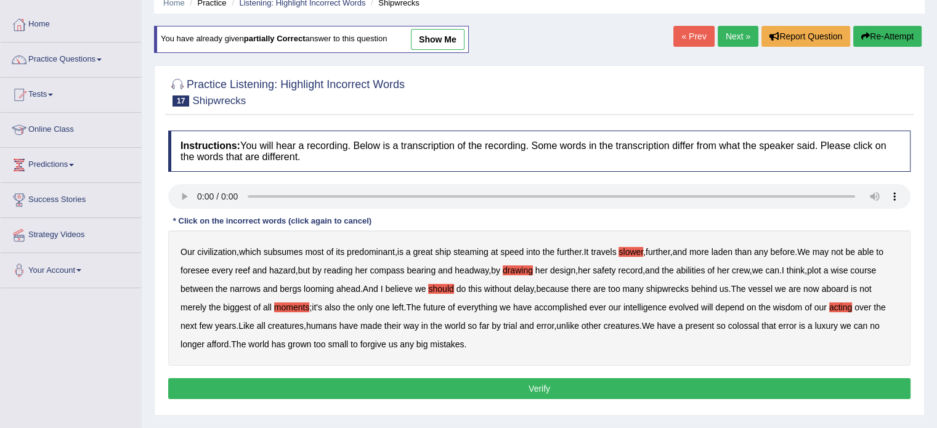
scroll to position [62, 0]
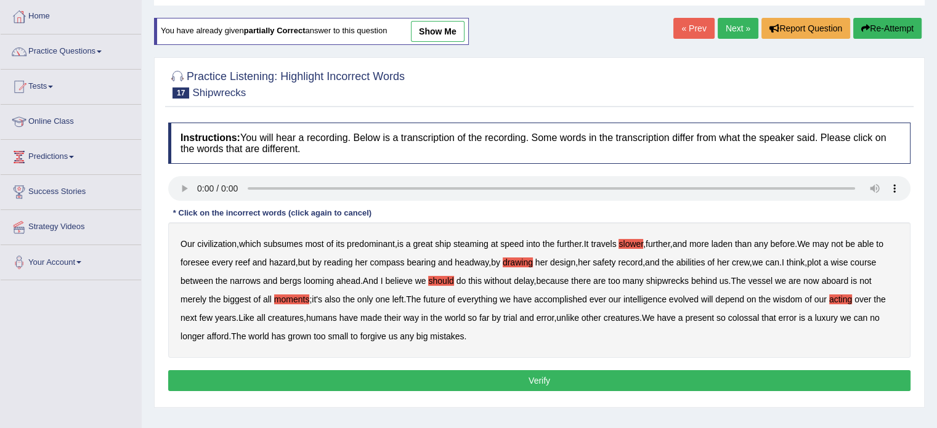
click at [458, 377] on button "Verify" at bounding box center [539, 380] width 742 height 21
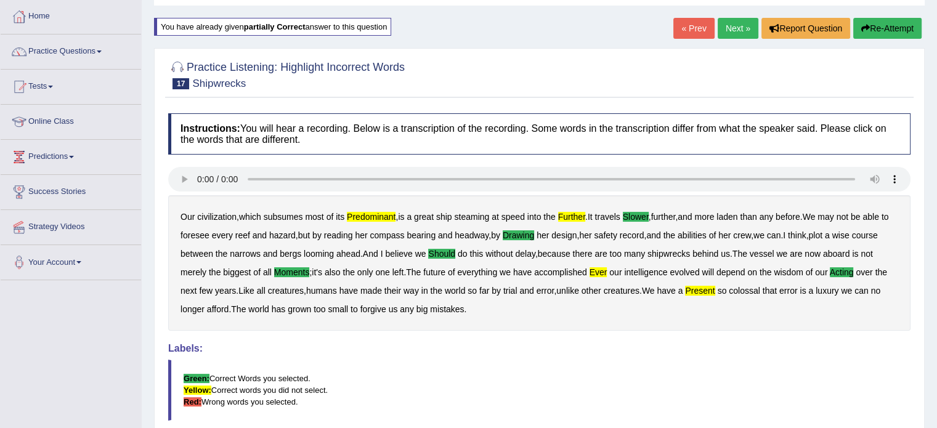
click at [571, 213] on b "further" at bounding box center [571, 217] width 27 height 10
click at [54, 56] on link "Practice Questions" at bounding box center [71, 50] width 140 height 31
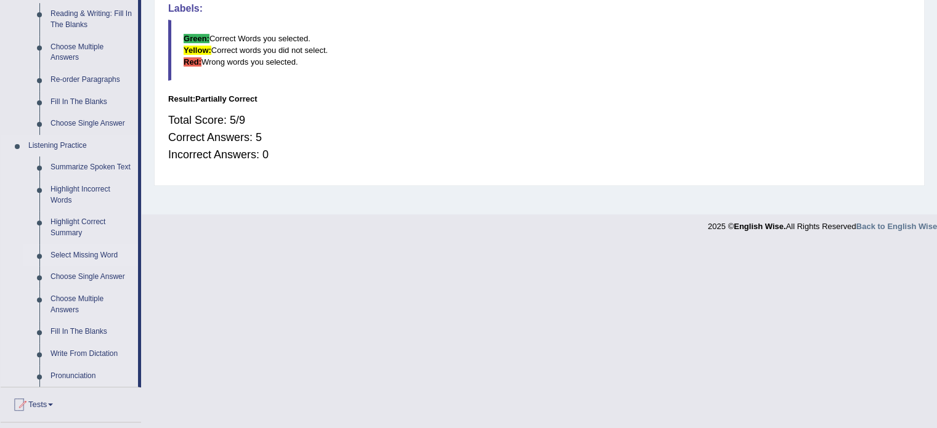
scroll to position [431, 0]
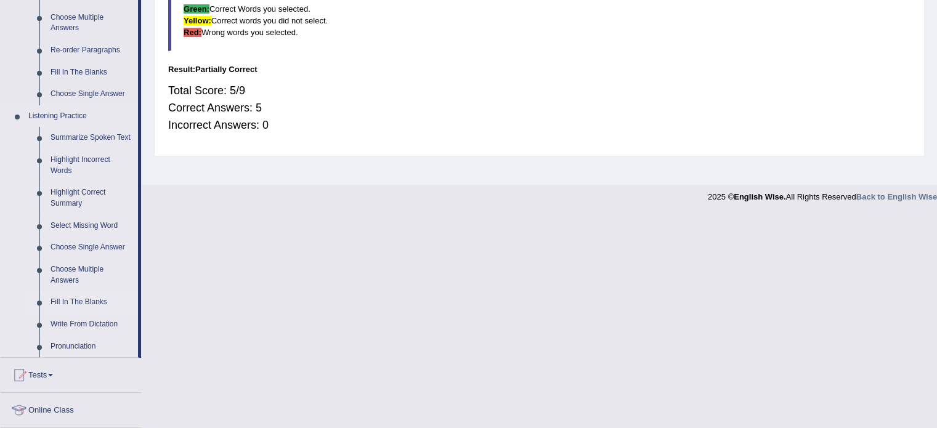
click at [88, 303] on link "Fill In The Blanks" at bounding box center [91, 302] width 93 height 22
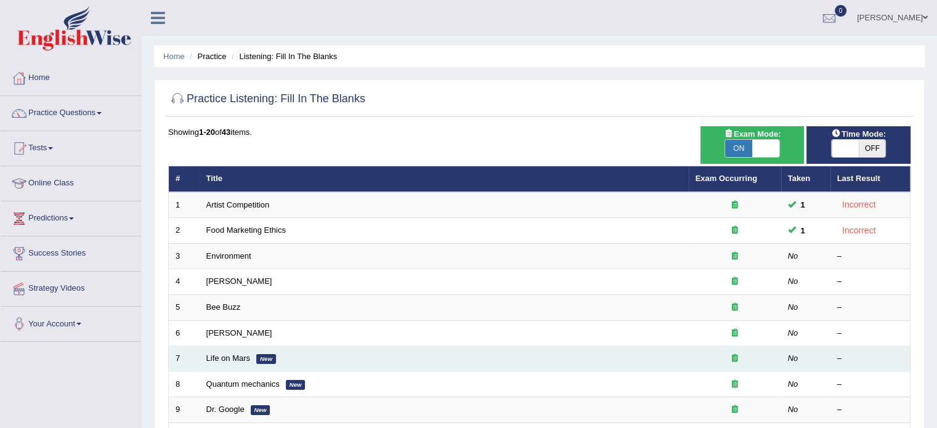
click at [237, 349] on td "Life on Mars New" at bounding box center [444, 359] width 489 height 26
click at [231, 354] on link "Life on Mars" at bounding box center [228, 358] width 44 height 9
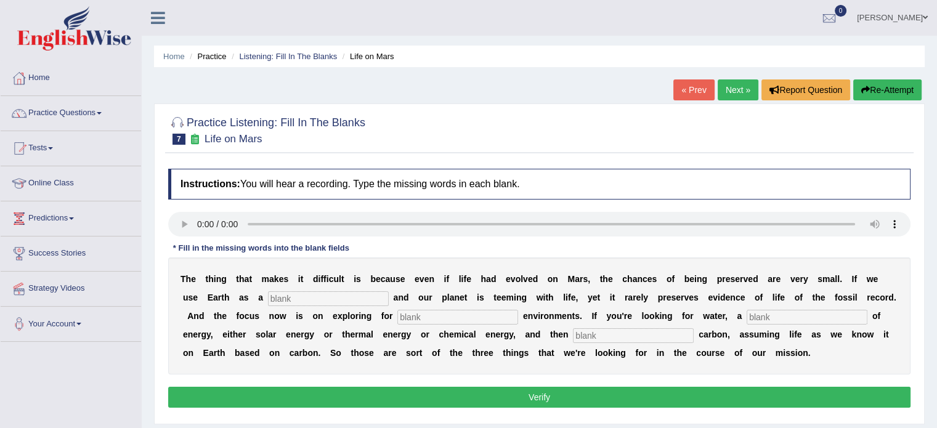
click at [545, 392] on button "Verify" at bounding box center [539, 397] width 742 height 21
click at [378, 291] on input "text" at bounding box center [328, 298] width 121 height 15
type input "4"
drag, startPoint x: 405, startPoint y: 310, endPoint x: 422, endPoint y: 314, distance: 17.6
click at [405, 310] on input "text" at bounding box center [457, 317] width 121 height 15
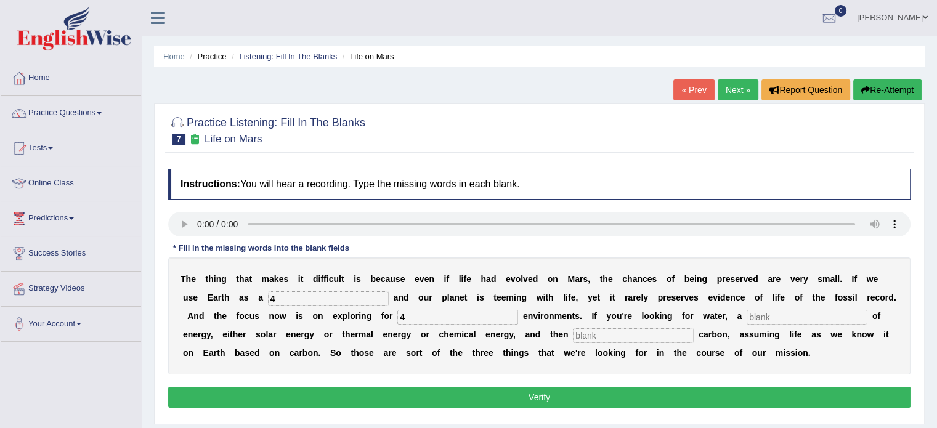
type input "4"
click at [615, 329] on input "text" at bounding box center [633, 335] width 121 height 15
type input "4"
click at [766, 307] on div "T h e t h i n g t h a t m a k e s i t d i f f i c u l t i s b e c a u s e e v e…" at bounding box center [539, 316] width 742 height 117
click at [766, 314] on input "text" at bounding box center [807, 317] width 121 height 15
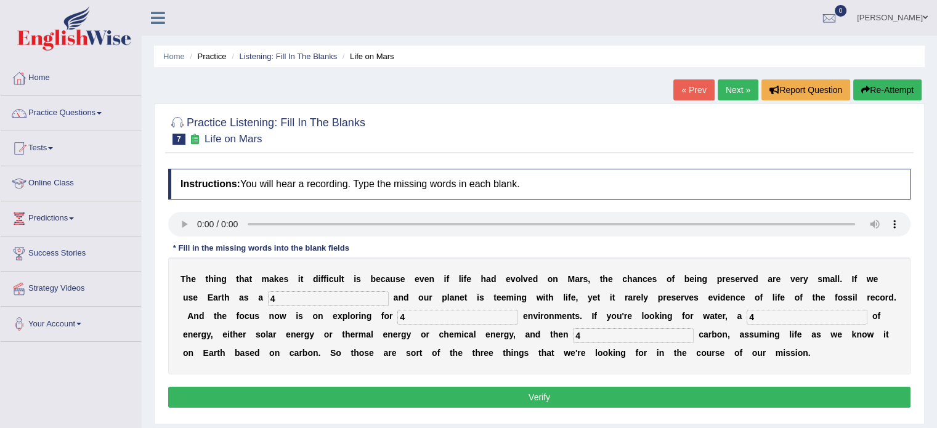
type input "4"
click at [713, 387] on button "Verify" at bounding box center [539, 397] width 742 height 21
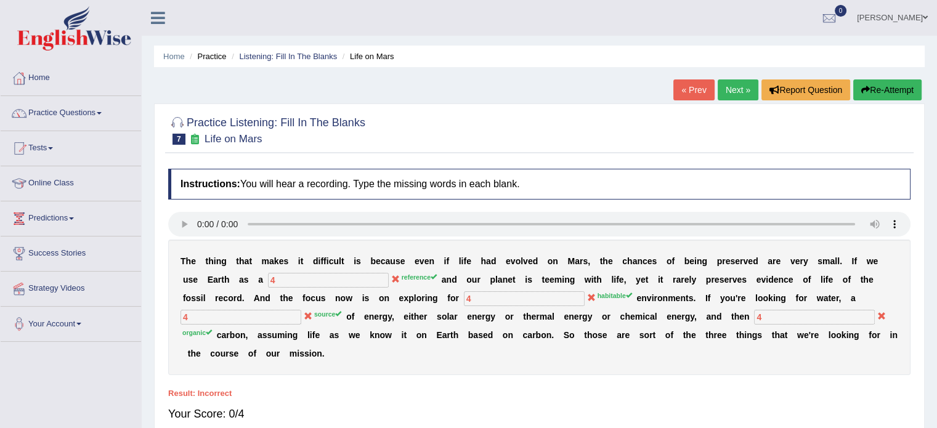
click at [730, 88] on link "Next »" at bounding box center [738, 89] width 41 height 21
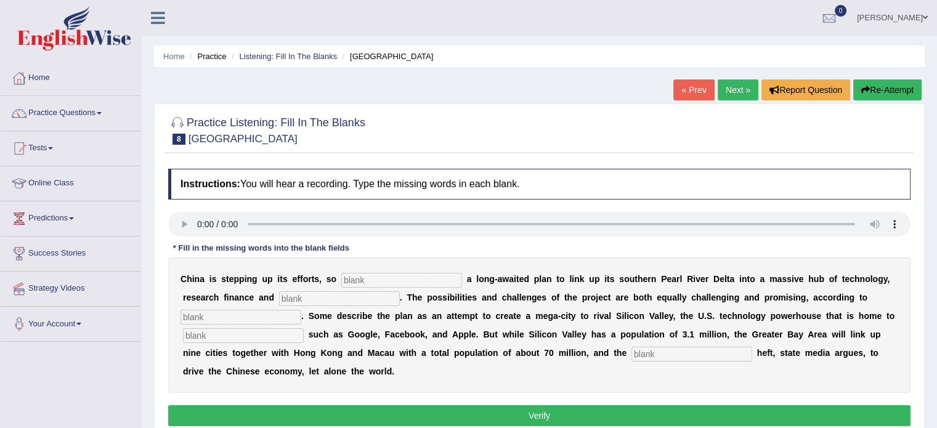
click at [238, 314] on input "text" at bounding box center [241, 317] width 121 height 15
type input "e"
click at [323, 296] on input "text" at bounding box center [339, 298] width 121 height 15
type input "e"
click at [397, 278] on input "text" at bounding box center [401, 280] width 121 height 15
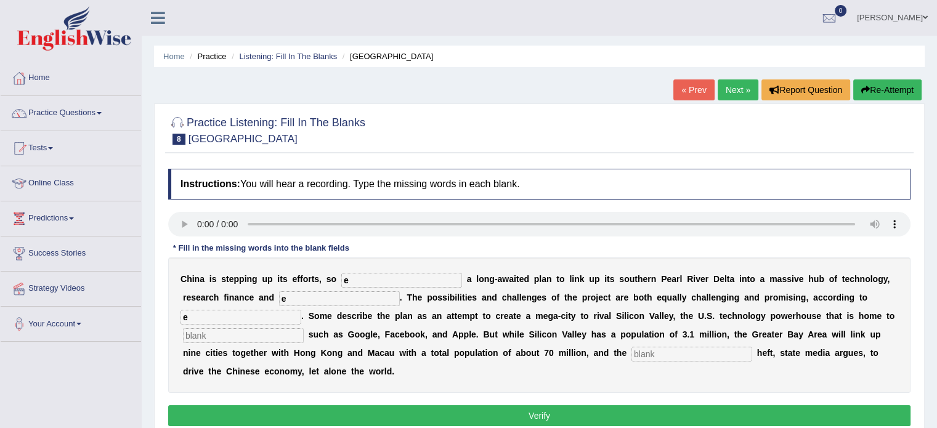
type input "e"
click at [281, 332] on input "text" at bounding box center [243, 335] width 121 height 15
type input "e"
click at [720, 354] on input "text" at bounding box center [692, 354] width 121 height 15
type input "e"
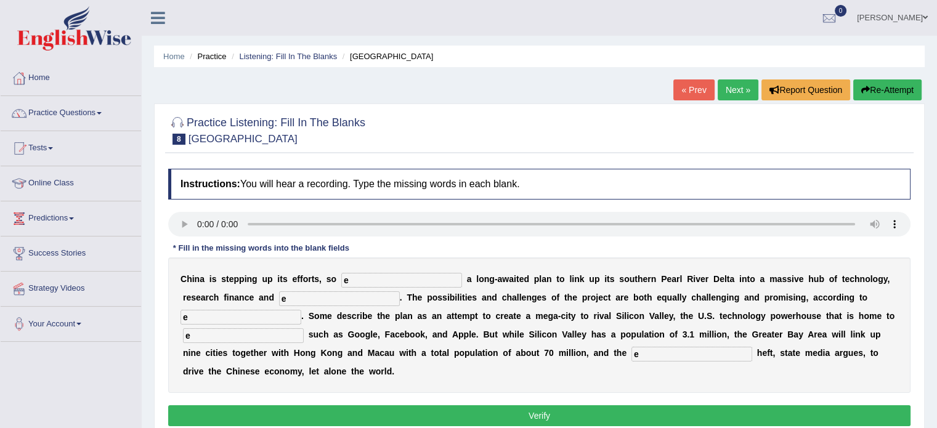
click at [690, 402] on div "Instructions: You will hear a recording. Type the missing words in each blank. …" at bounding box center [539, 300] width 749 height 274
click at [691, 412] on button "Verify" at bounding box center [539, 415] width 742 height 21
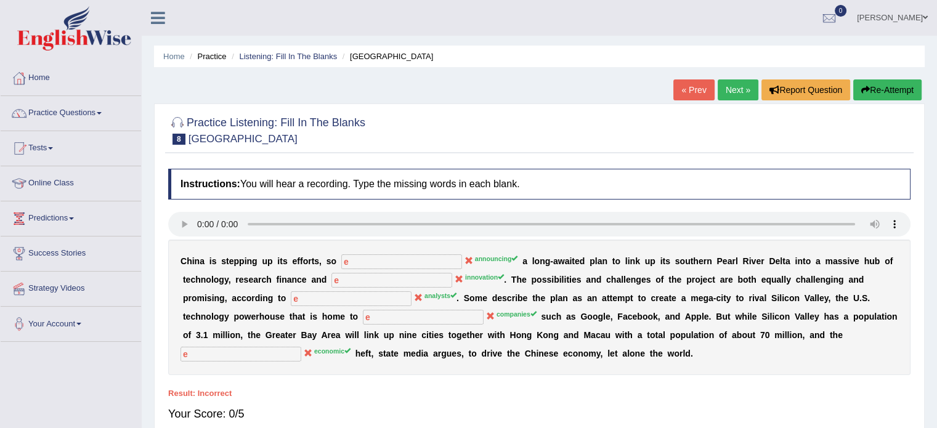
click at [320, 348] on sup "economic" at bounding box center [332, 350] width 36 height 7
click at [511, 315] on sup "companies" at bounding box center [517, 314] width 40 height 7
click at [436, 295] on sup "analysts" at bounding box center [441, 295] width 32 height 7
click at [490, 278] on sup "innovation" at bounding box center [484, 277] width 39 height 7
click at [742, 94] on link "Next »" at bounding box center [738, 89] width 41 height 21
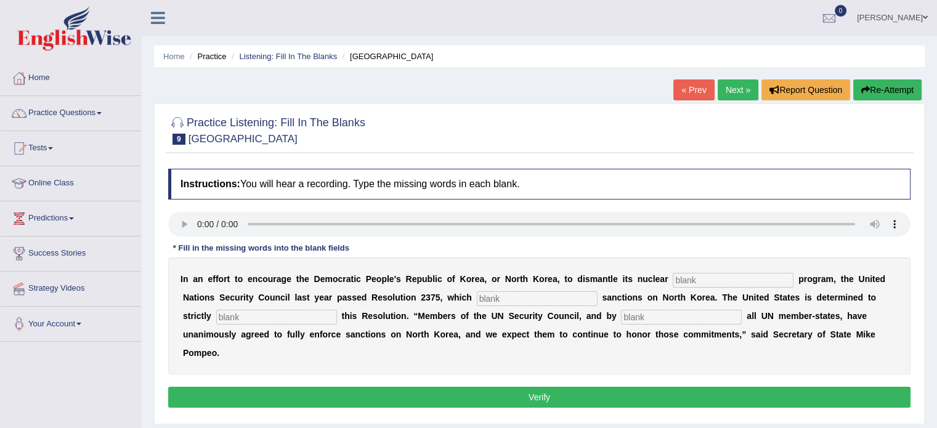
click at [441, 387] on button "Verify" at bounding box center [539, 397] width 742 height 21
click at [540, 298] on input "text" at bounding box center [537, 298] width 121 height 15
click at [697, 273] on input "text" at bounding box center [733, 280] width 121 height 15
type input "g"
click at [577, 291] on input "text" at bounding box center [537, 298] width 121 height 15
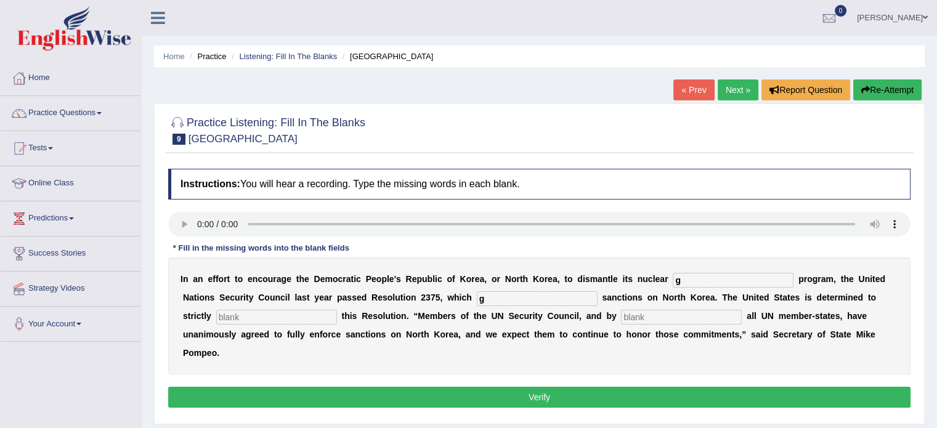
type input "g"
drag, startPoint x: 663, startPoint y: 307, endPoint x: 641, endPoint y: 314, distance: 22.6
click at [663, 307] on div "I n a n e f f o r t t o e n c o u r a g e t h e D e m o c r a t i c P e o p l e…" at bounding box center [539, 316] width 742 height 117
click at [638, 315] on input "text" at bounding box center [681, 317] width 121 height 15
type input "g"
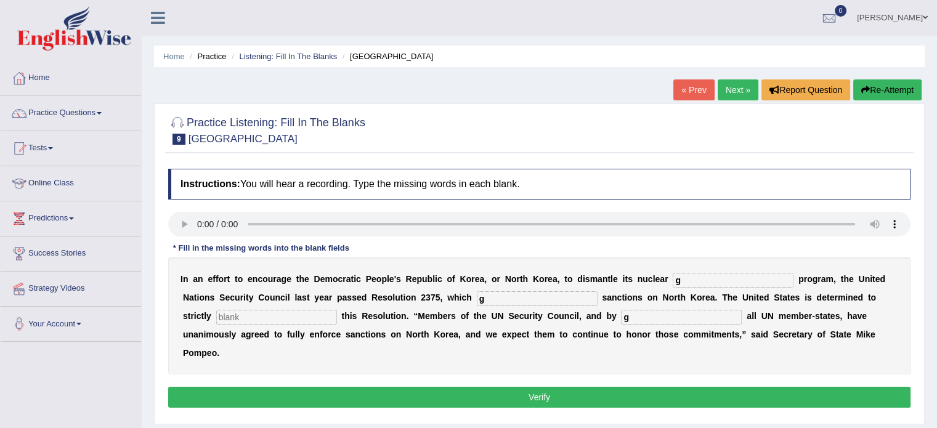
click at [288, 317] on input "text" at bounding box center [276, 317] width 121 height 15
type input "g"
click at [355, 382] on div "Instructions: You will hear a recording. Type the missing words in each blank. …" at bounding box center [539, 290] width 749 height 255
click at [355, 384] on div "Instructions: You will hear a recording. Type the missing words in each blank. …" at bounding box center [539, 290] width 749 height 255
click at [347, 393] on button "Verify" at bounding box center [539, 397] width 742 height 21
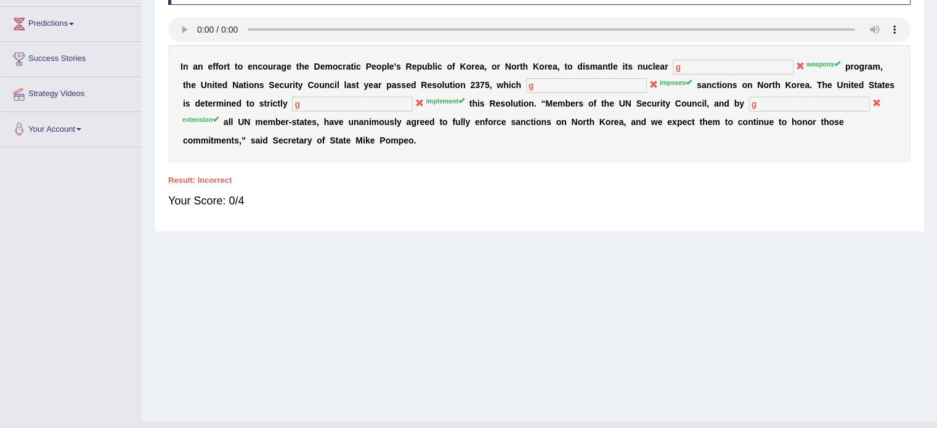
scroll to position [219, 0]
